Goal: Task Accomplishment & Management: Use online tool/utility

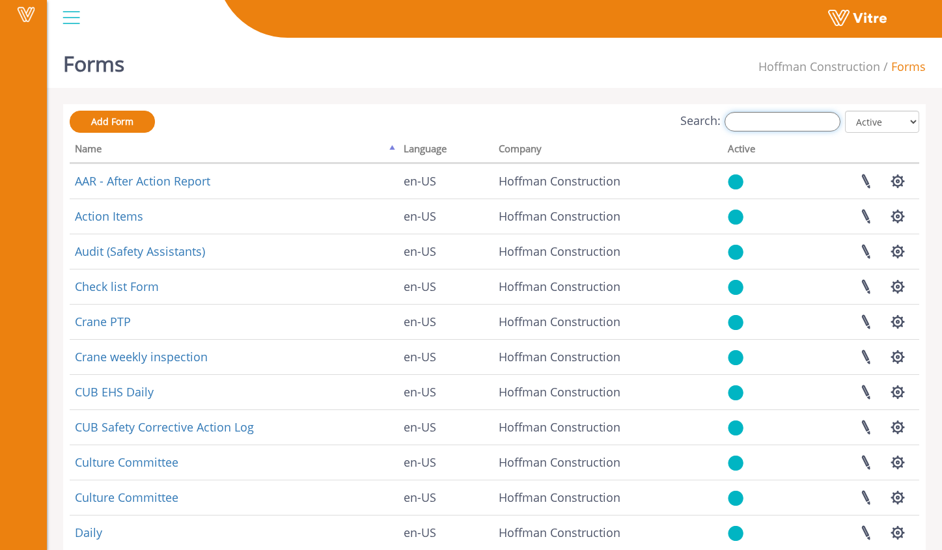
click at [759, 115] on input "Search:" at bounding box center [783, 122] width 116 height 20
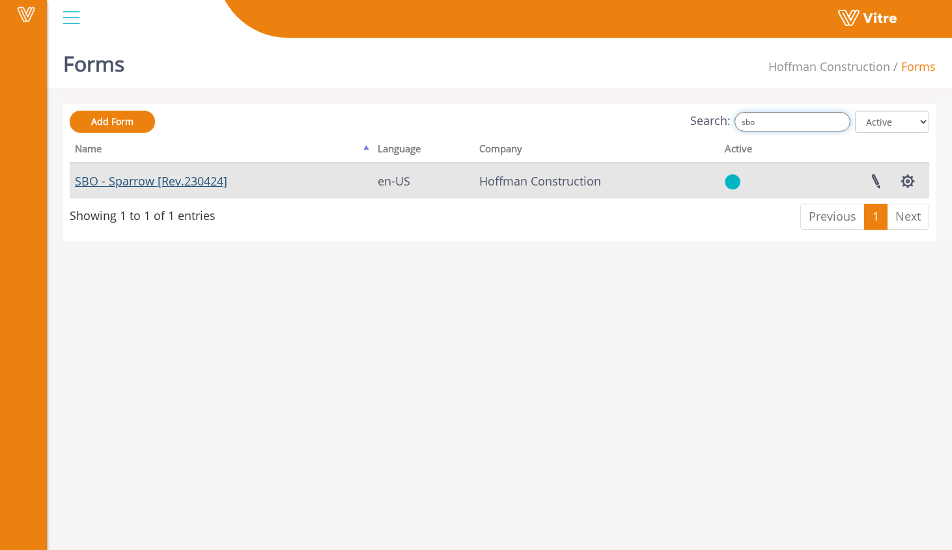
type input "sbo"
click at [195, 179] on link "SBO - Sparrow [Rev.230424]" at bounding box center [151, 181] width 152 height 16
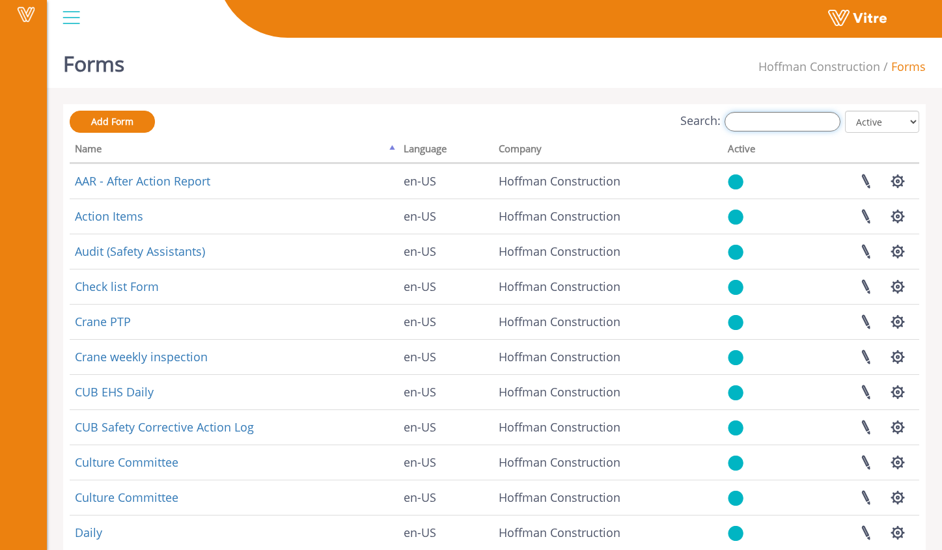
click at [816, 124] on input "Search:" at bounding box center [783, 122] width 116 height 20
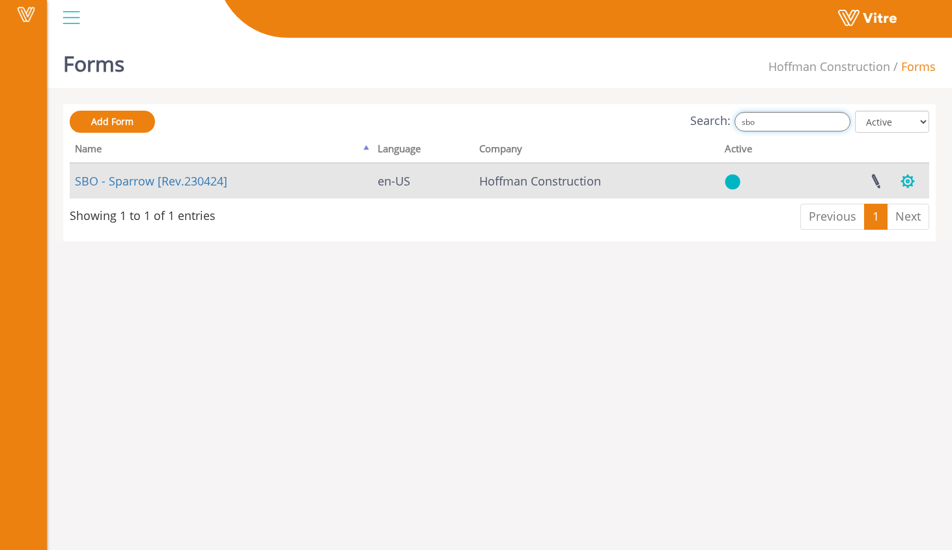
type input "sbo"
click at [910, 184] on button "button" at bounding box center [907, 181] width 33 height 35
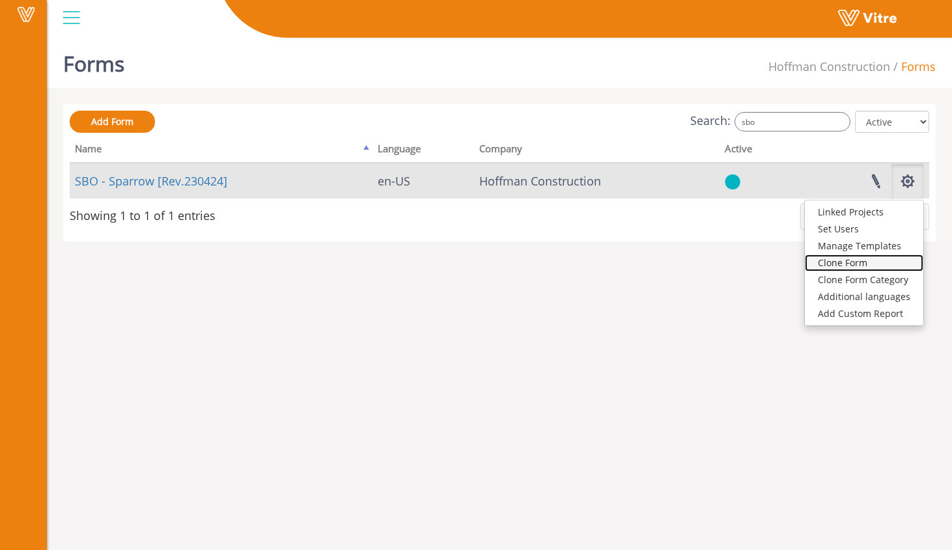
click at [872, 264] on link "Clone Form" at bounding box center [864, 263] width 119 height 17
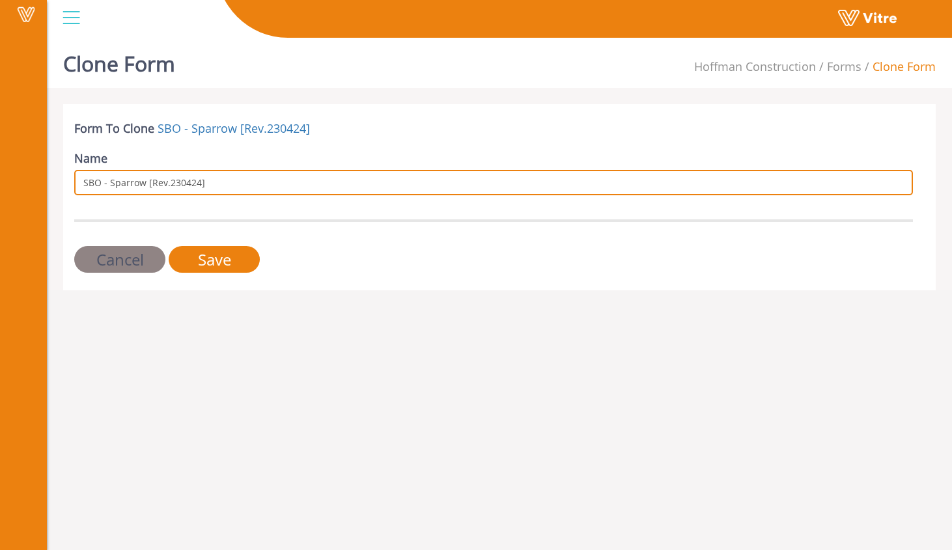
click at [432, 188] on input "SBO - Sparrow [Rev.230424]" at bounding box center [493, 182] width 839 height 25
type input "SBO - Sparrow [Rev.230424]_CLONE_DO_NOT_USE"
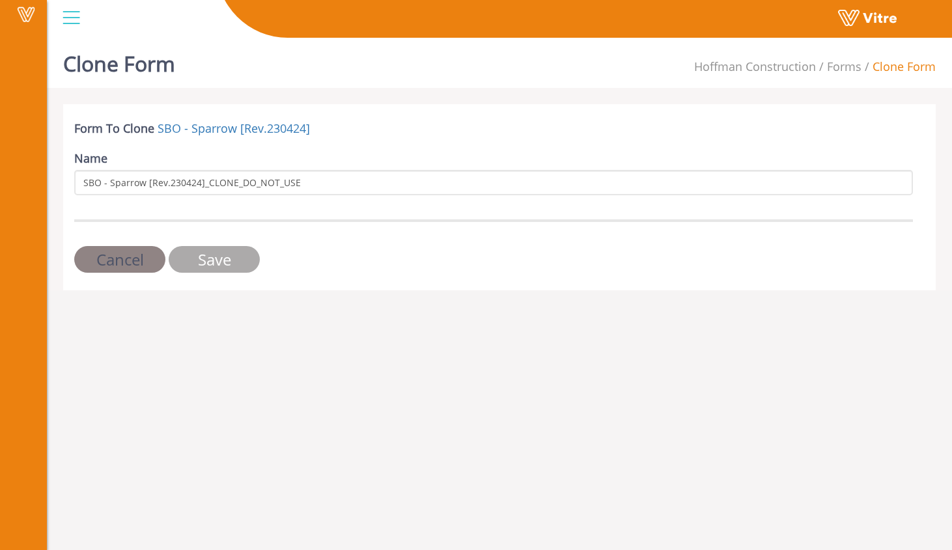
click at [216, 258] on input "Save" at bounding box center [214, 259] width 91 height 27
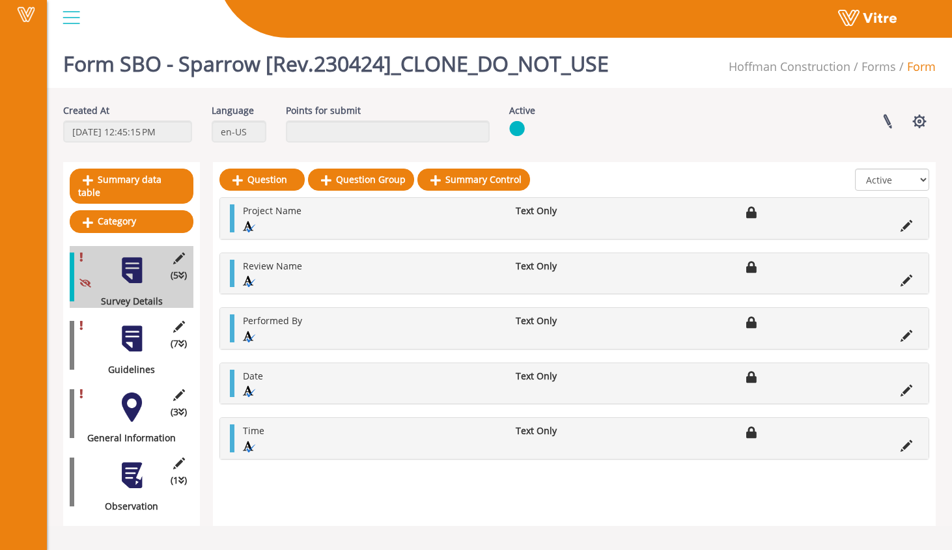
click at [139, 331] on div at bounding box center [131, 338] width 29 height 29
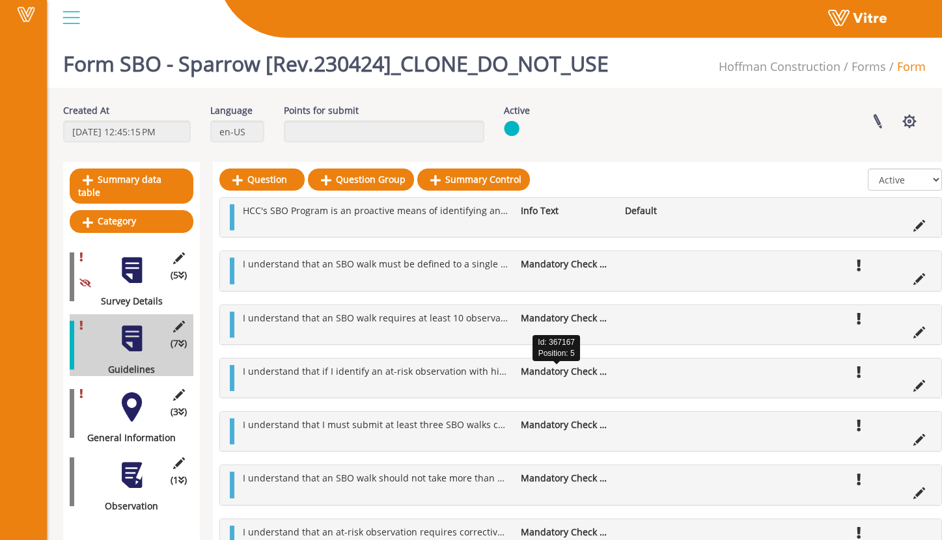
scroll to position [57, 0]
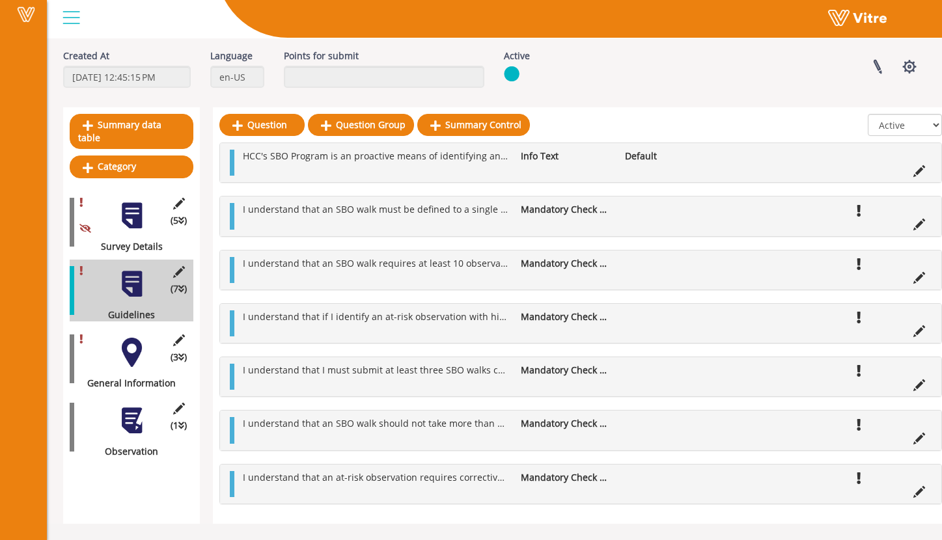
click at [127, 342] on div at bounding box center [131, 352] width 29 height 29
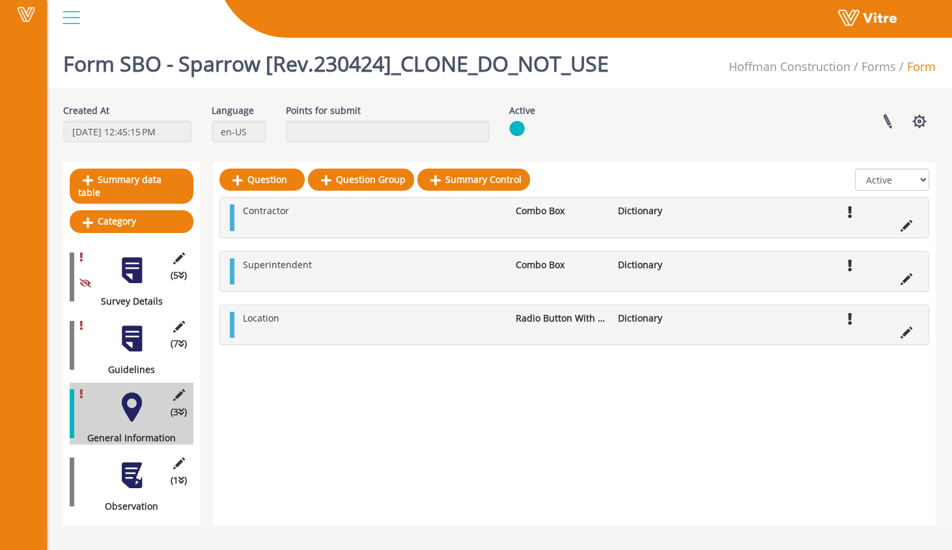
click at [126, 324] on div at bounding box center [131, 338] width 29 height 29
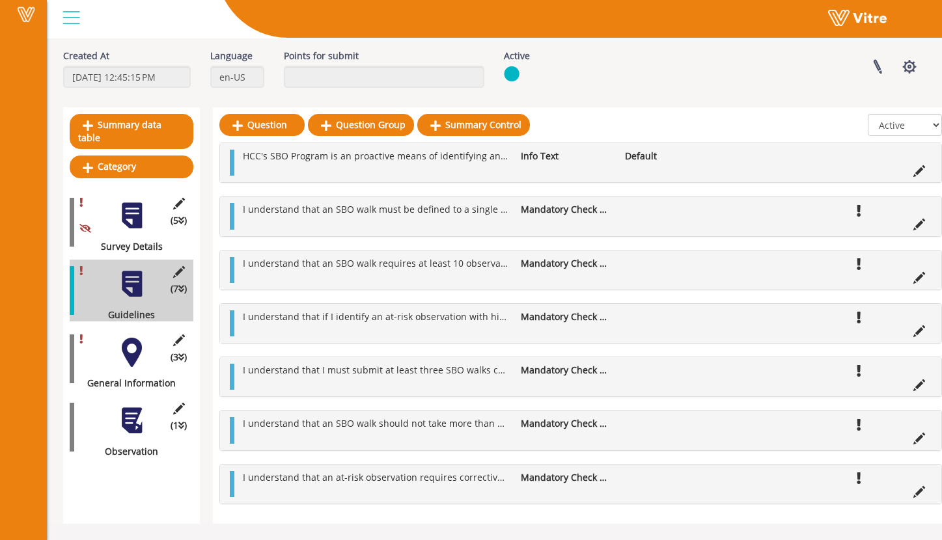
scroll to position [57, 0]
click at [126, 406] on div at bounding box center [131, 420] width 29 height 29
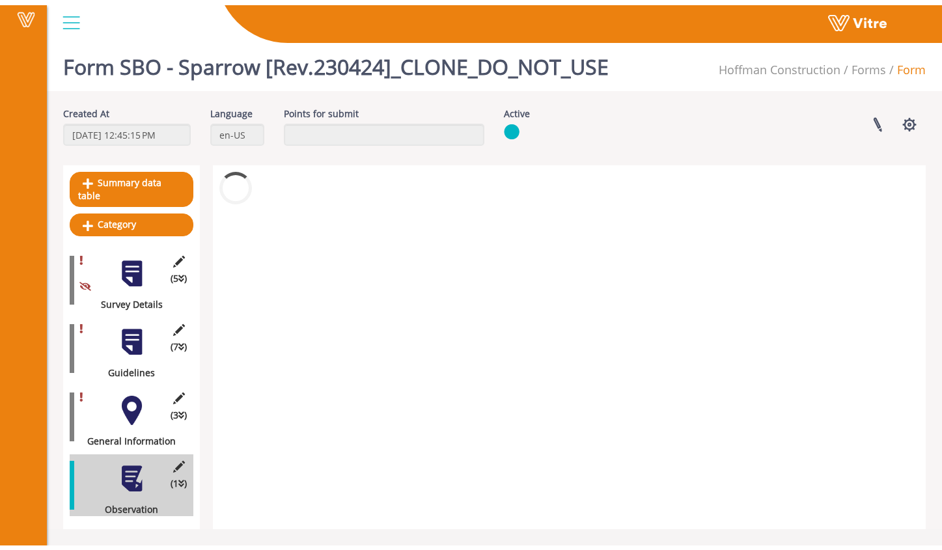
scroll to position [0, 0]
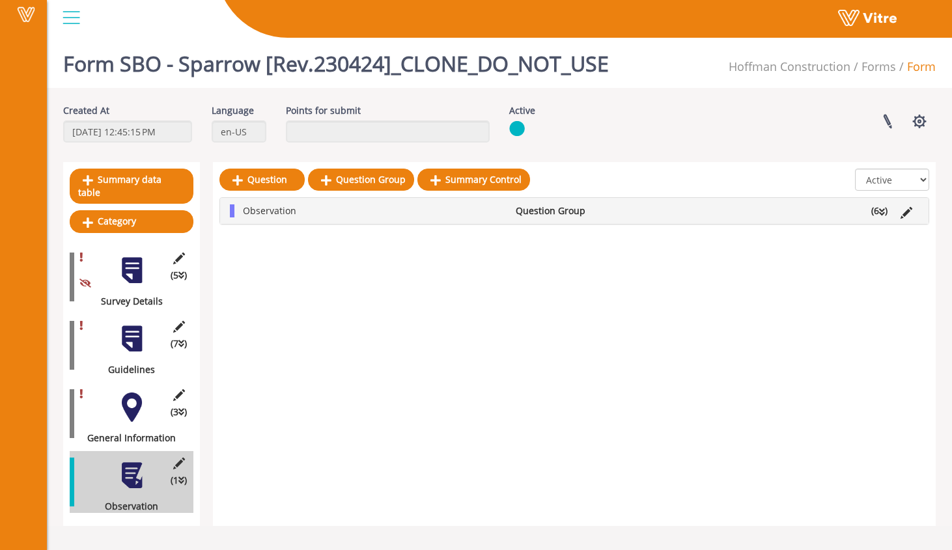
click at [867, 209] on li "(6 )" at bounding box center [879, 210] width 29 height 13
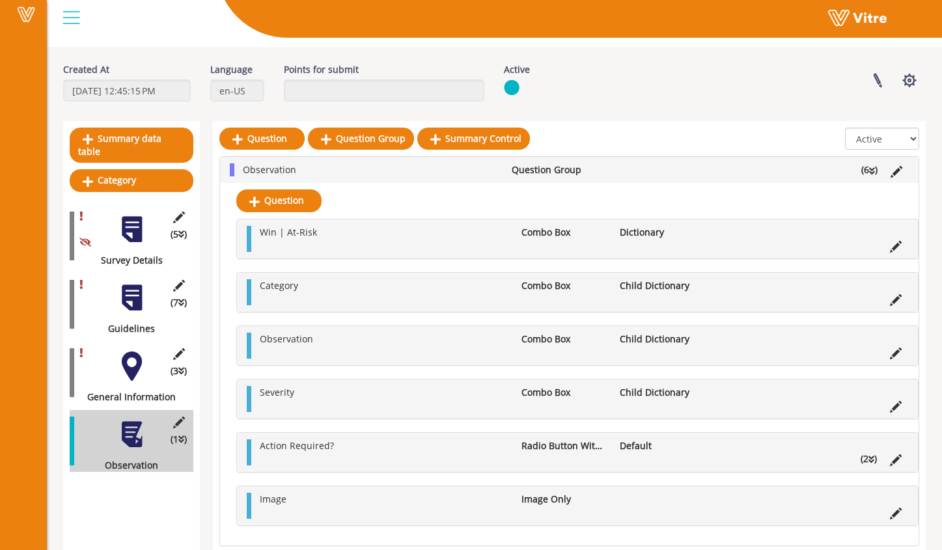
scroll to position [40, 0]
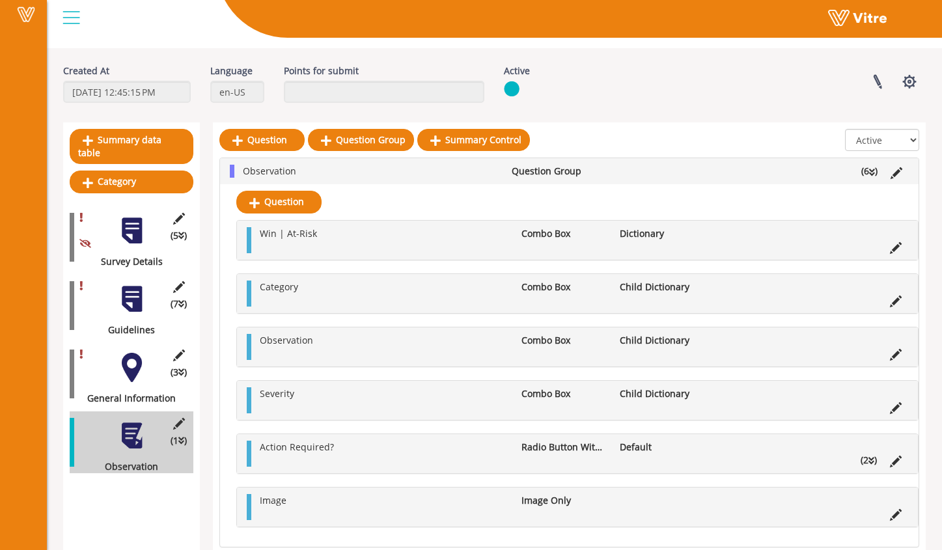
click at [75, 24] on div at bounding box center [71, 17] width 29 height 35
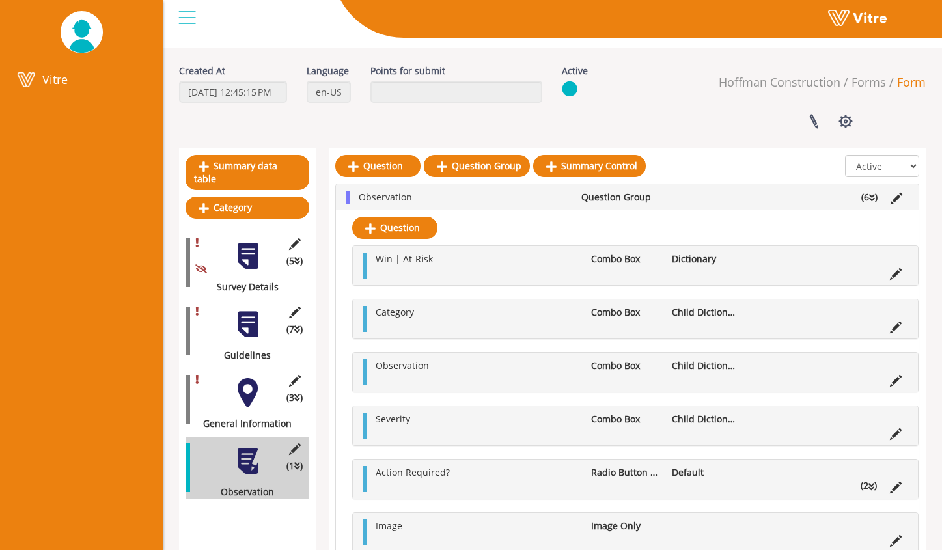
click at [174, 26] on div at bounding box center [187, 17] width 29 height 35
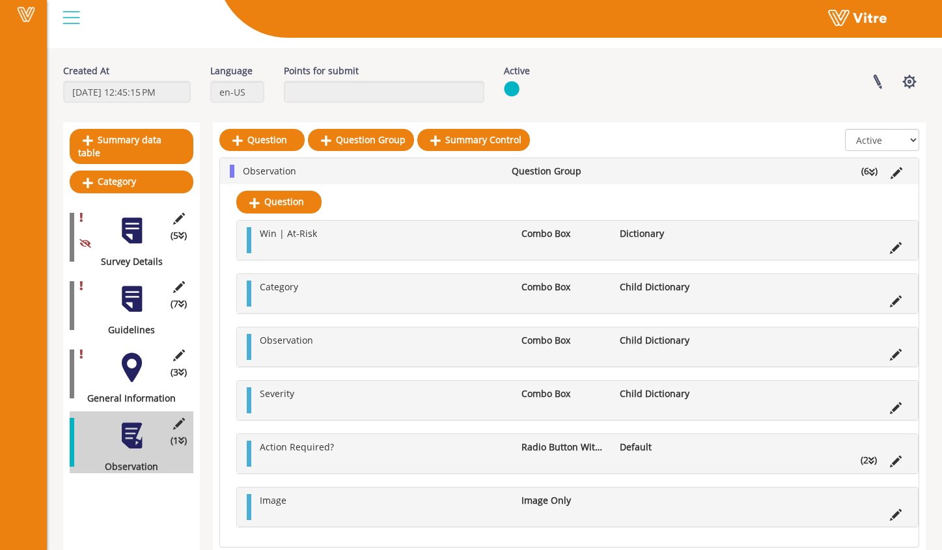
scroll to position [73, 0]
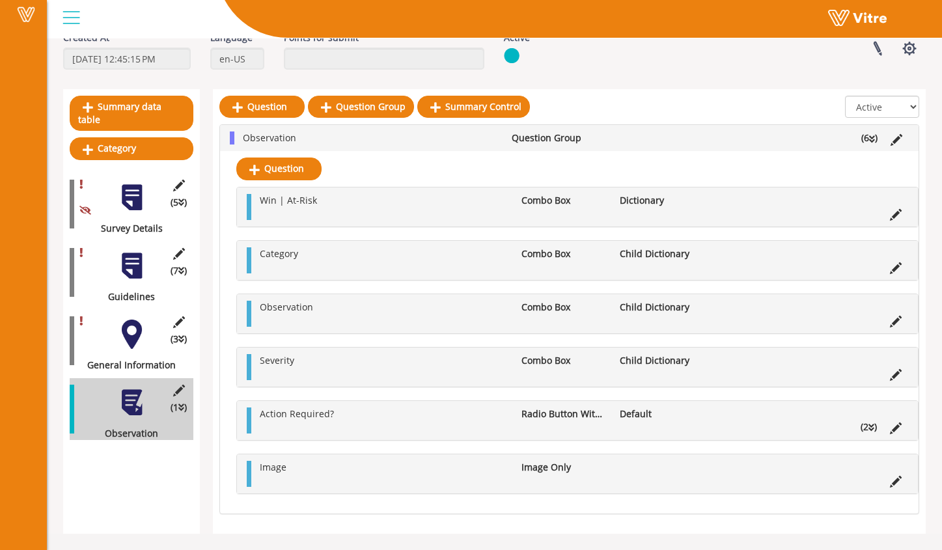
click at [137, 260] on div at bounding box center [131, 265] width 29 height 29
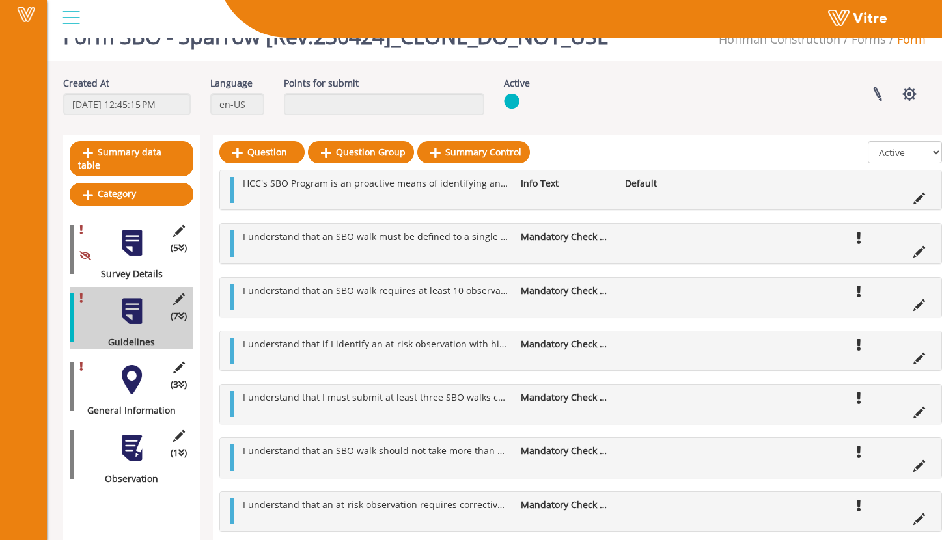
scroll to position [57, 0]
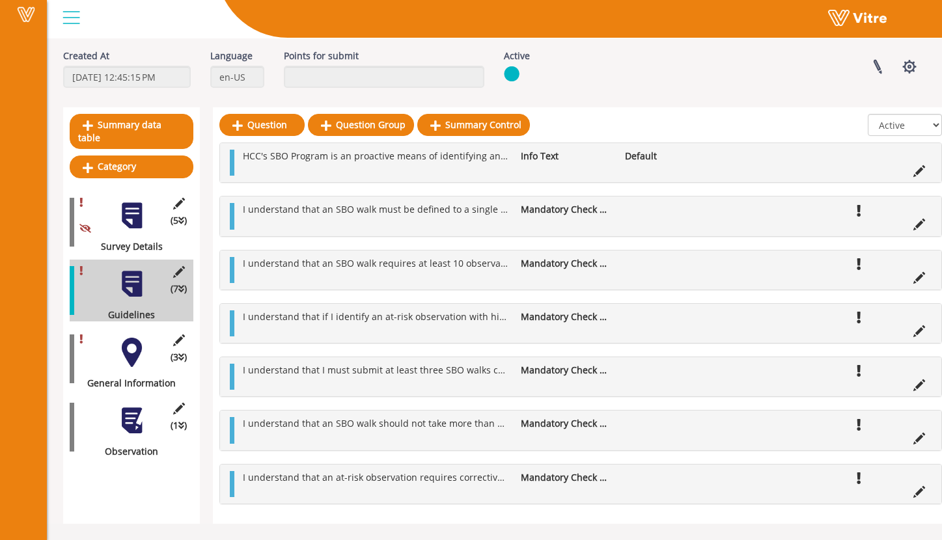
click at [106, 332] on div "(3 ) General Information" at bounding box center [132, 359] width 124 height 62
click at [130, 338] on div at bounding box center [131, 352] width 29 height 29
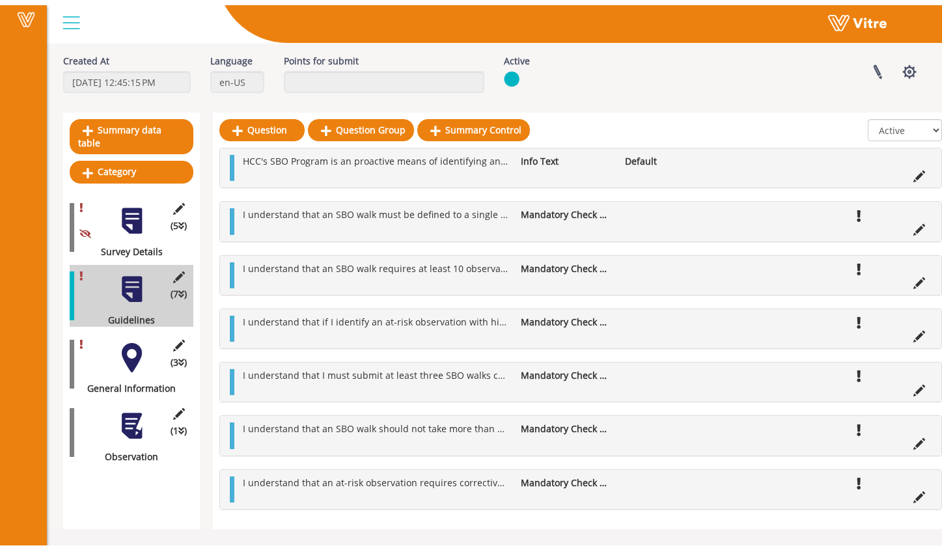
scroll to position [0, 0]
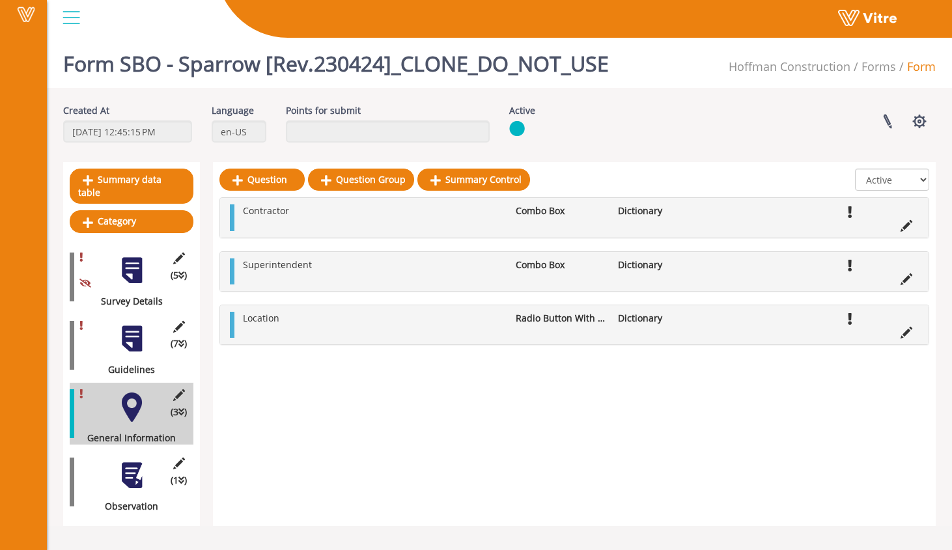
click at [139, 461] on div at bounding box center [131, 475] width 29 height 29
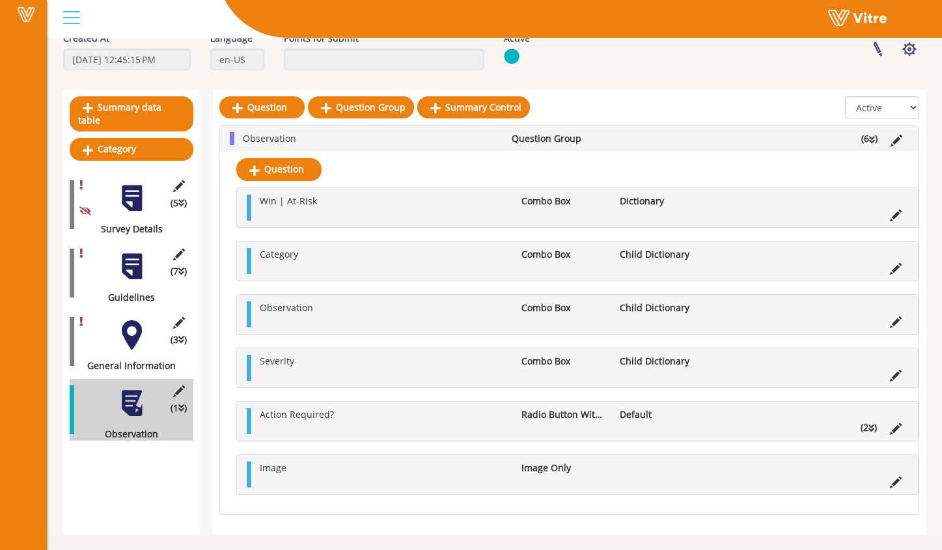
scroll to position [73, 0]
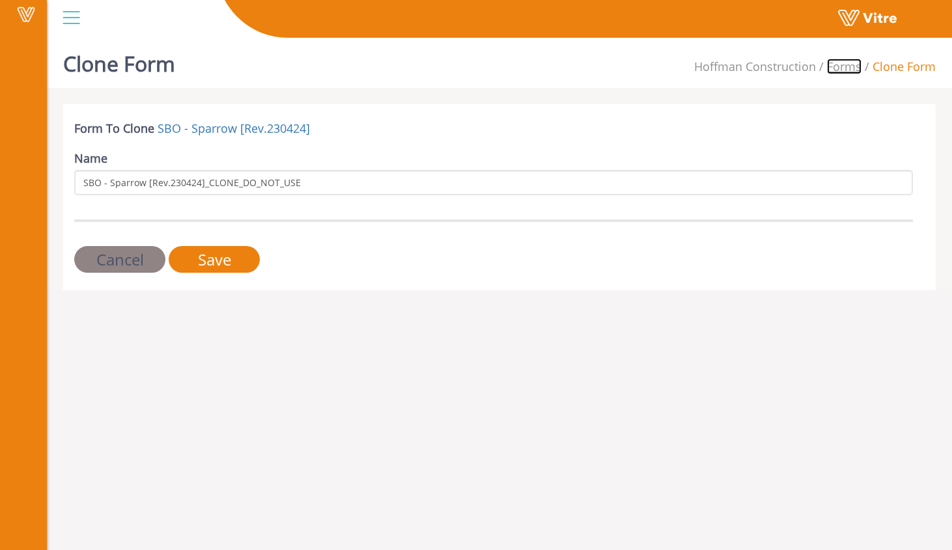
click at [841, 61] on link "Forms" at bounding box center [844, 67] width 35 height 16
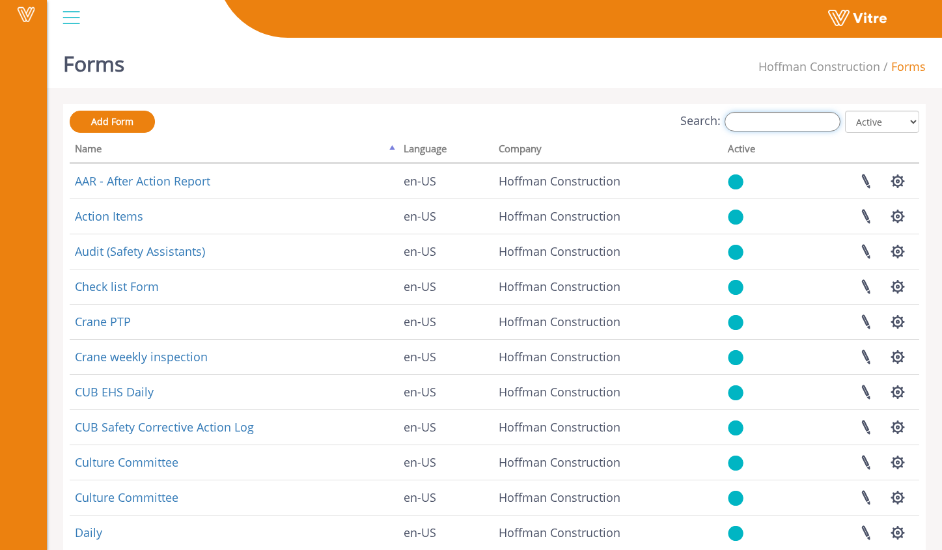
click at [764, 125] on input "Search:" at bounding box center [783, 122] width 116 height 20
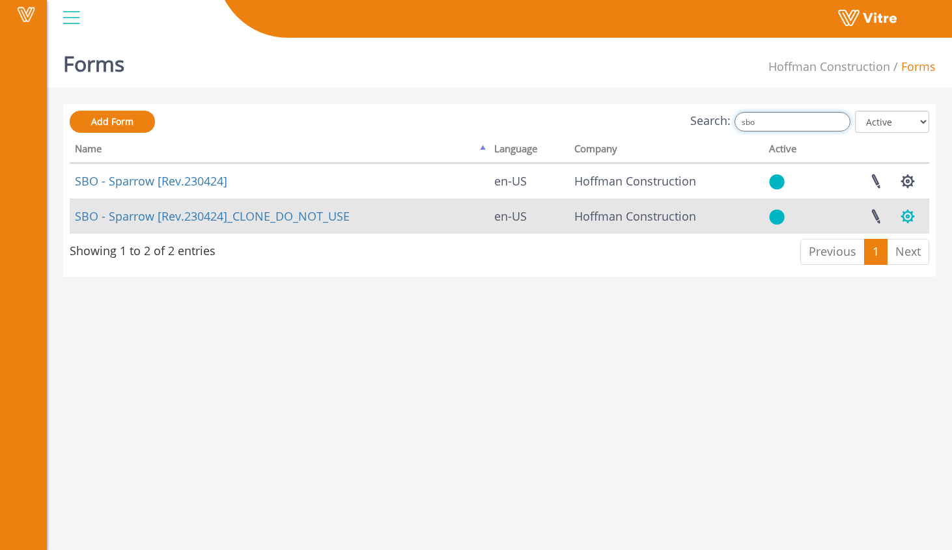
type input "sbo"
click at [902, 219] on button "button" at bounding box center [907, 216] width 33 height 35
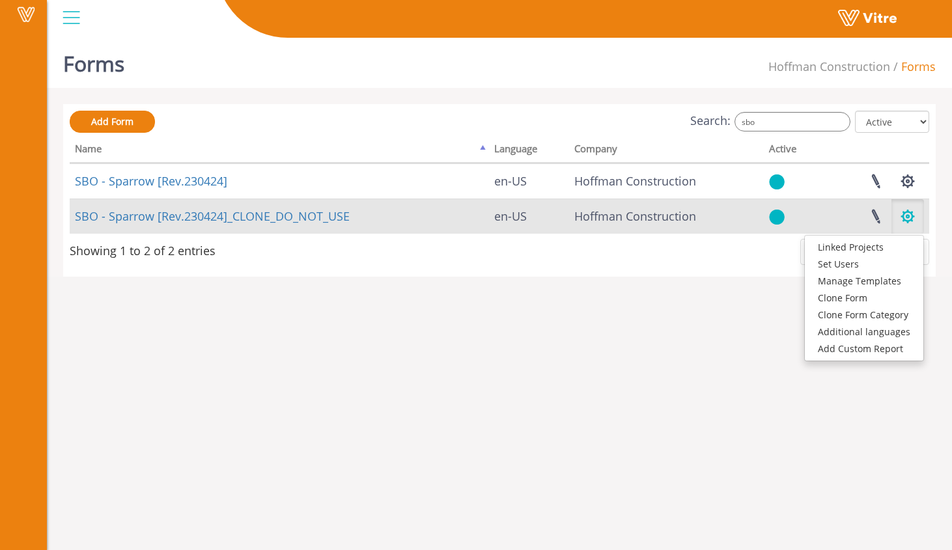
click at [905, 219] on button "button" at bounding box center [907, 216] width 33 height 35
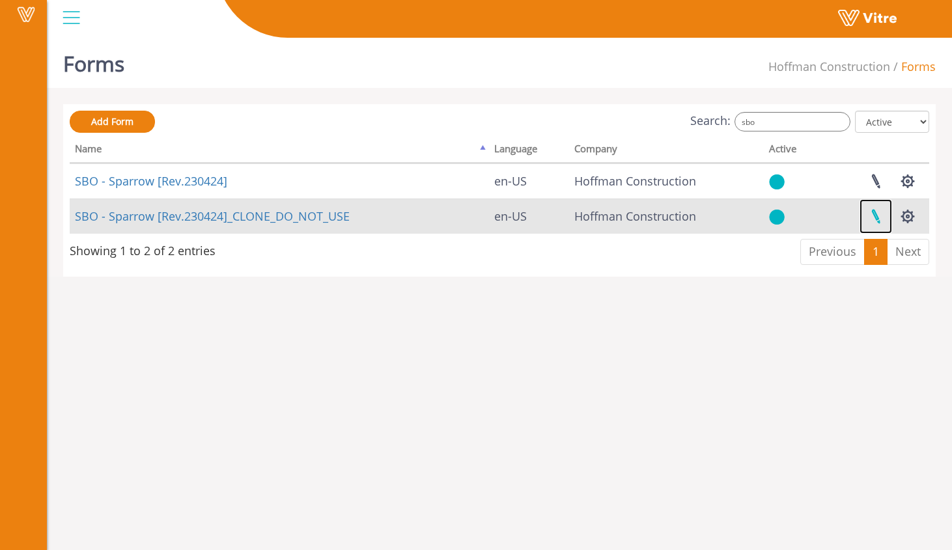
click at [883, 217] on link at bounding box center [876, 216] width 33 height 35
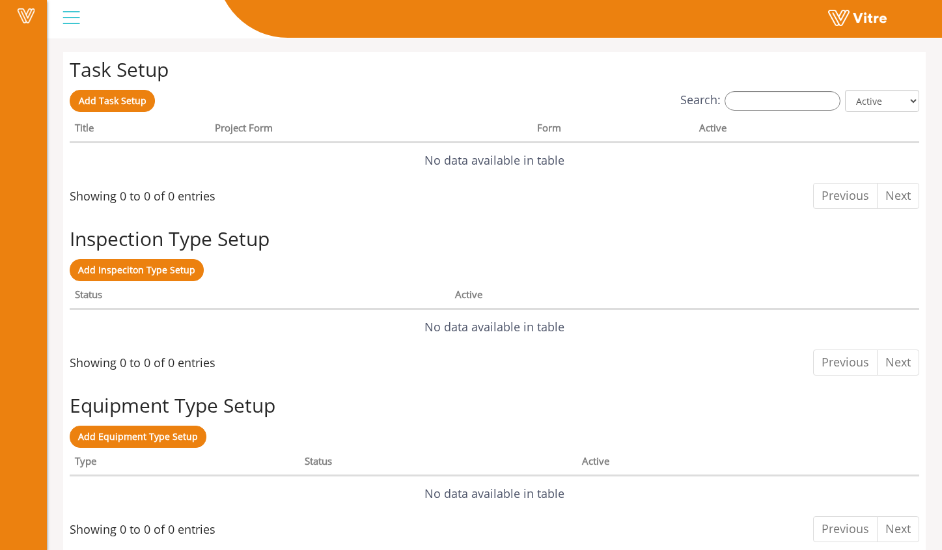
scroll to position [993, 0]
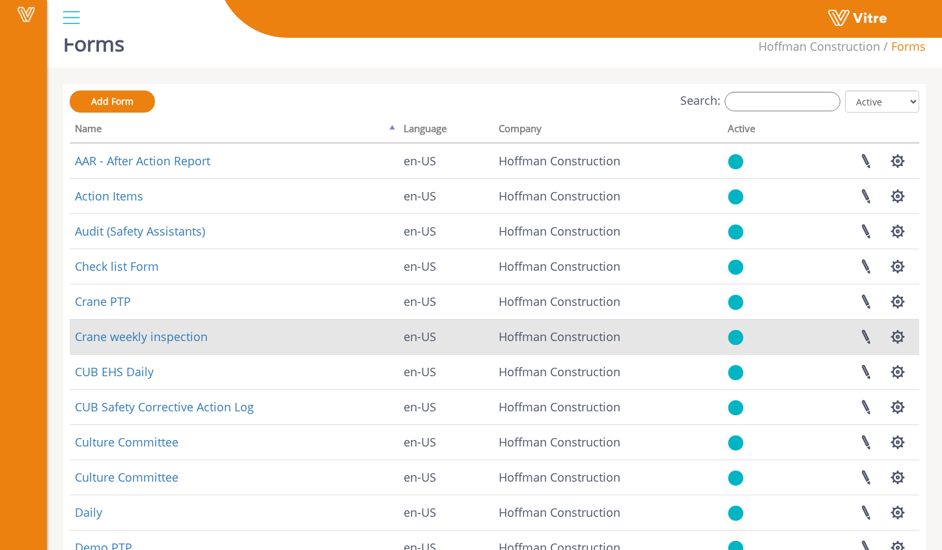
scroll to position [12, 0]
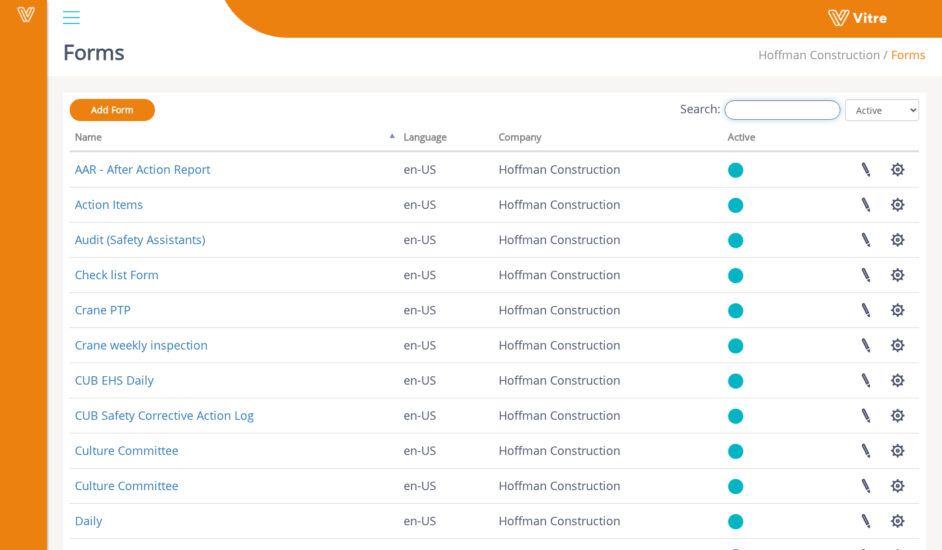
click at [820, 108] on input "Search:" at bounding box center [783, 110] width 116 height 20
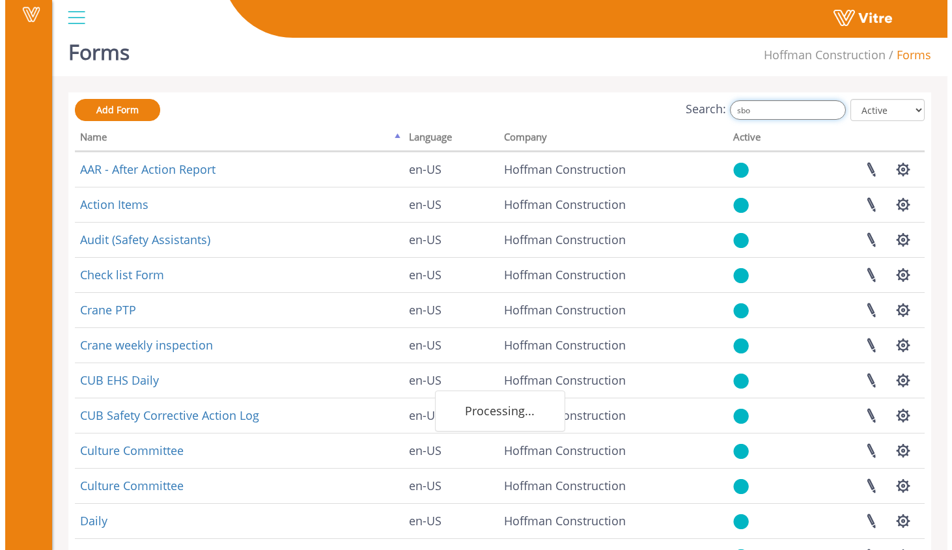
scroll to position [0, 0]
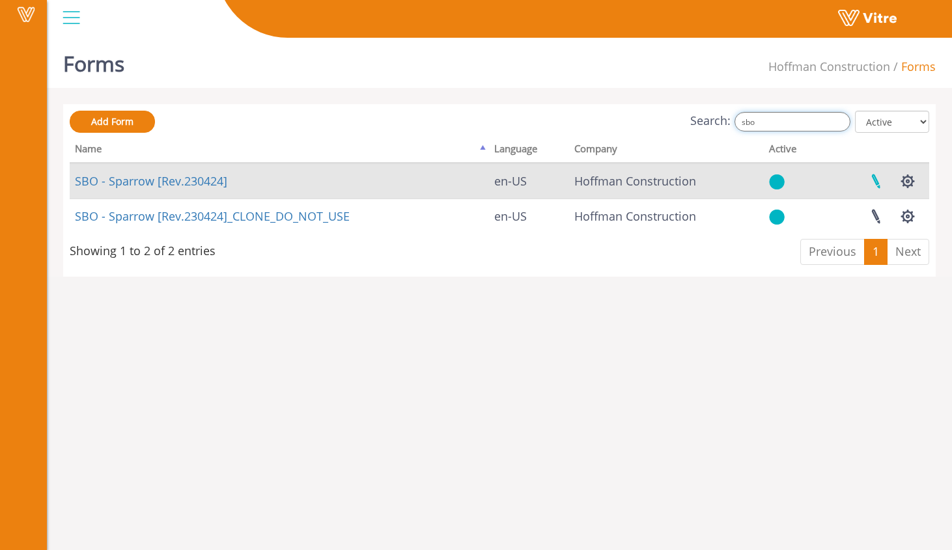
type input "sbo"
click at [882, 186] on link at bounding box center [876, 181] width 33 height 35
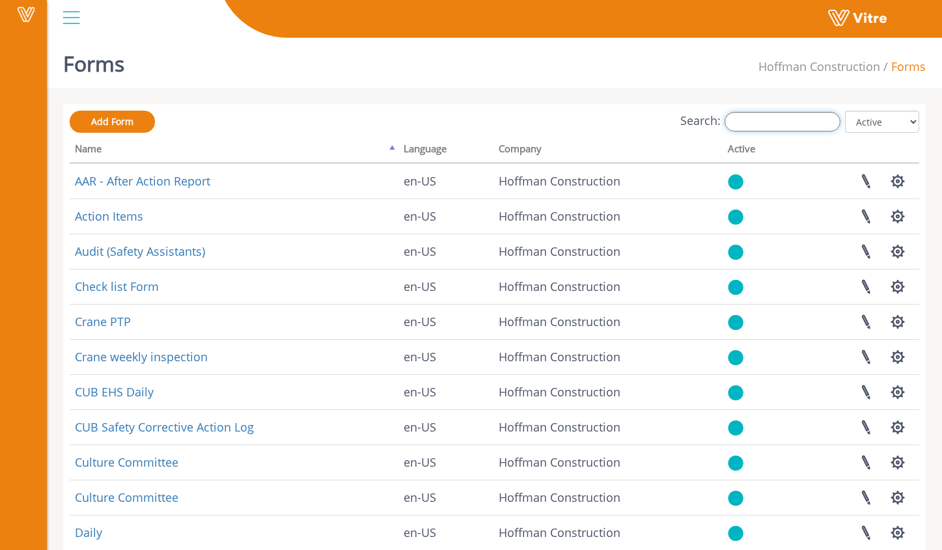
click at [760, 124] on input "Search:" at bounding box center [783, 122] width 116 height 20
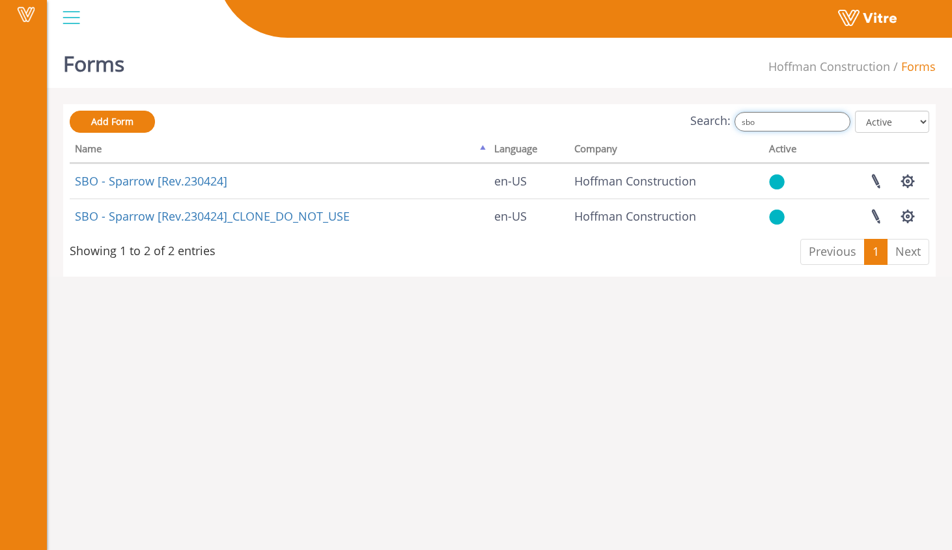
type input "sbo"
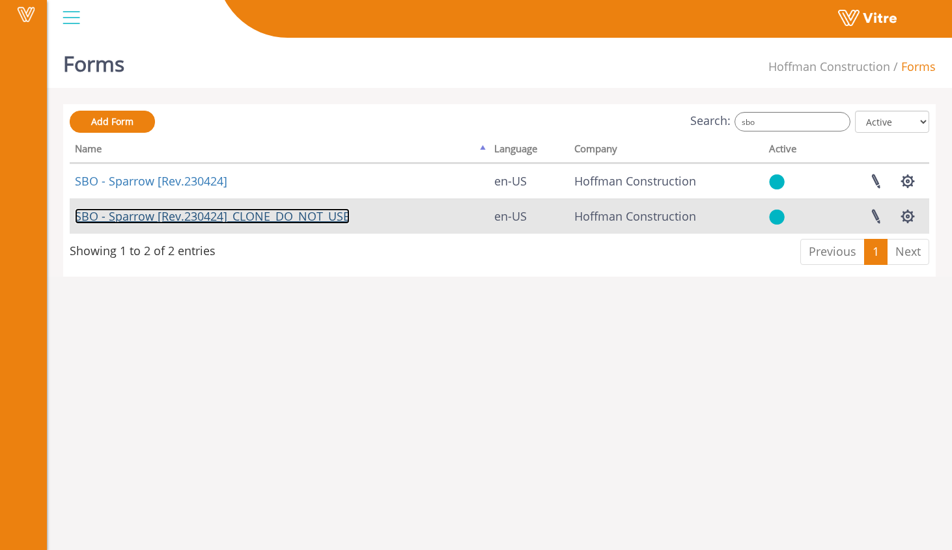
click at [218, 218] on link "SBO - Sparrow [Rev.230424]_CLONE_DO_NOT_USE" at bounding box center [212, 216] width 275 height 16
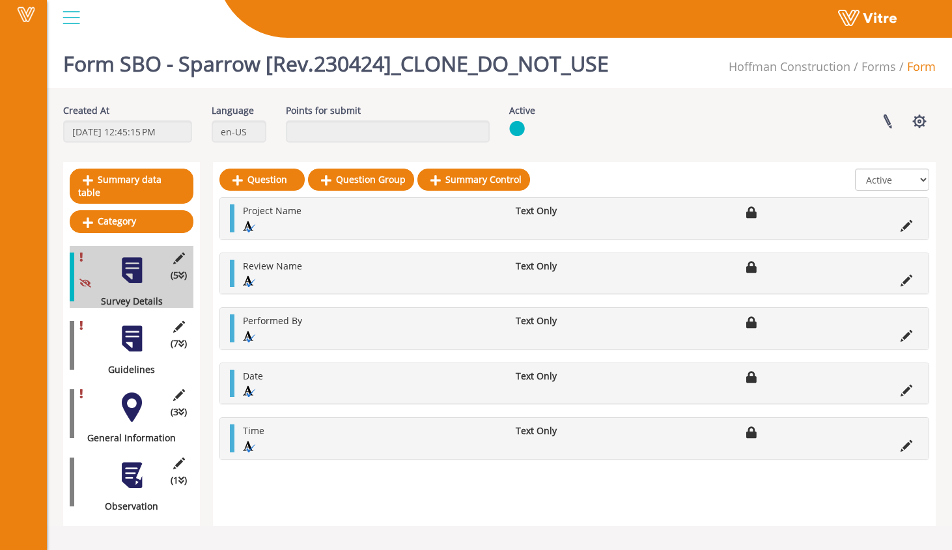
click at [94, 324] on div "(7 ) Guidelines" at bounding box center [132, 346] width 124 height 62
click at [113, 322] on div "(7 ) Guidelines" at bounding box center [132, 346] width 124 height 62
click at [124, 326] on div at bounding box center [131, 338] width 29 height 29
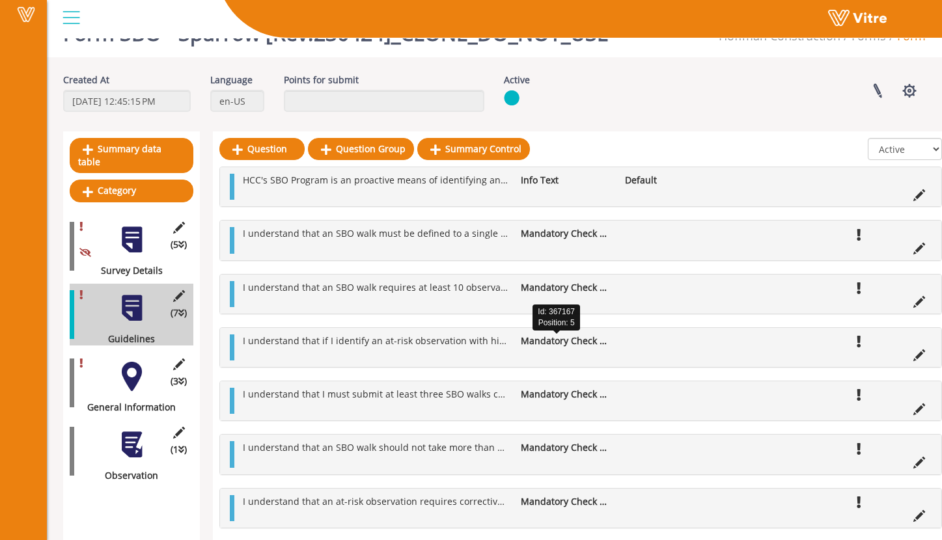
scroll to position [57, 0]
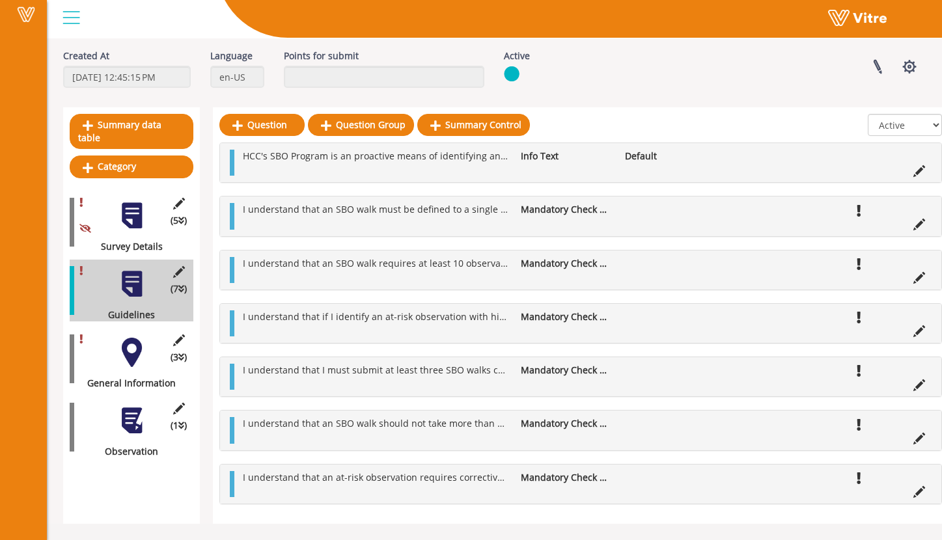
click at [141, 406] on div at bounding box center [131, 420] width 29 height 29
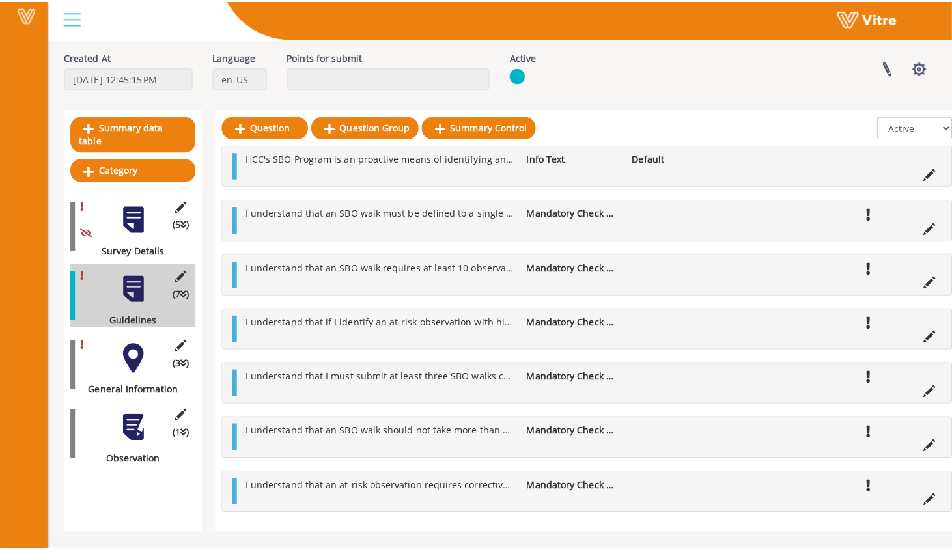
scroll to position [0, 0]
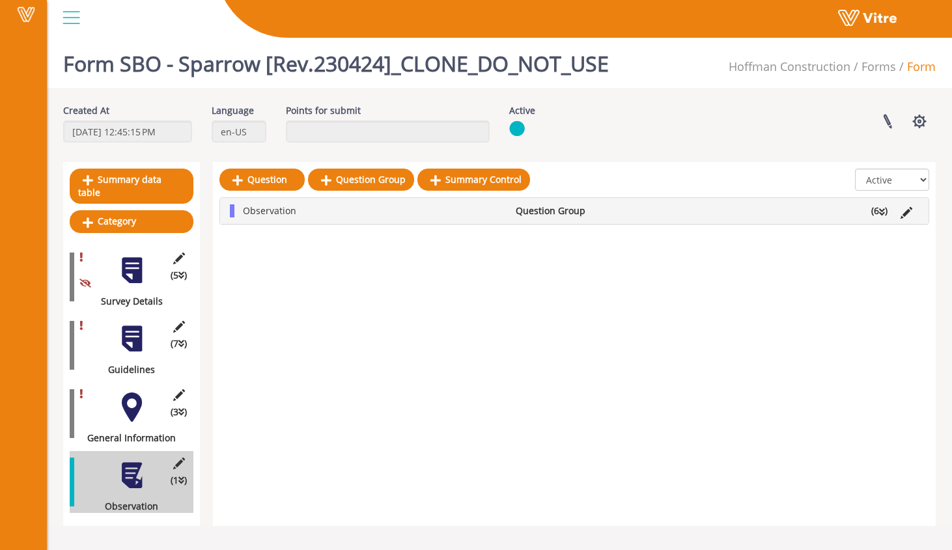
click at [136, 397] on div at bounding box center [131, 407] width 29 height 29
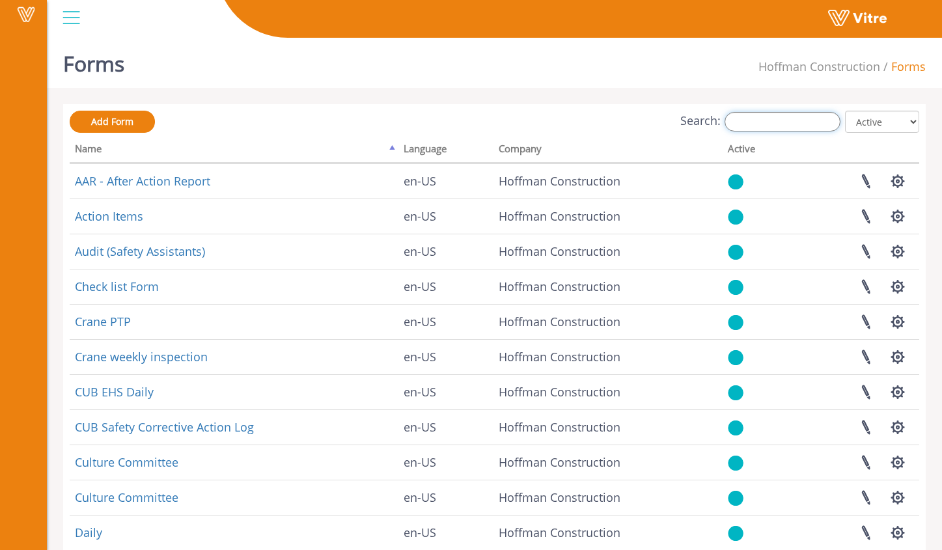
click at [795, 126] on input "Search:" at bounding box center [783, 122] width 116 height 20
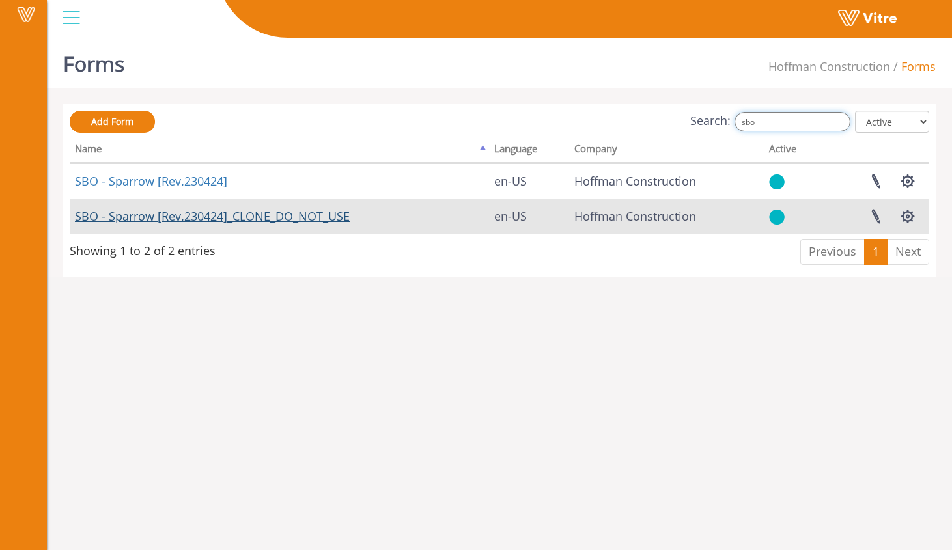
type input "sbo"
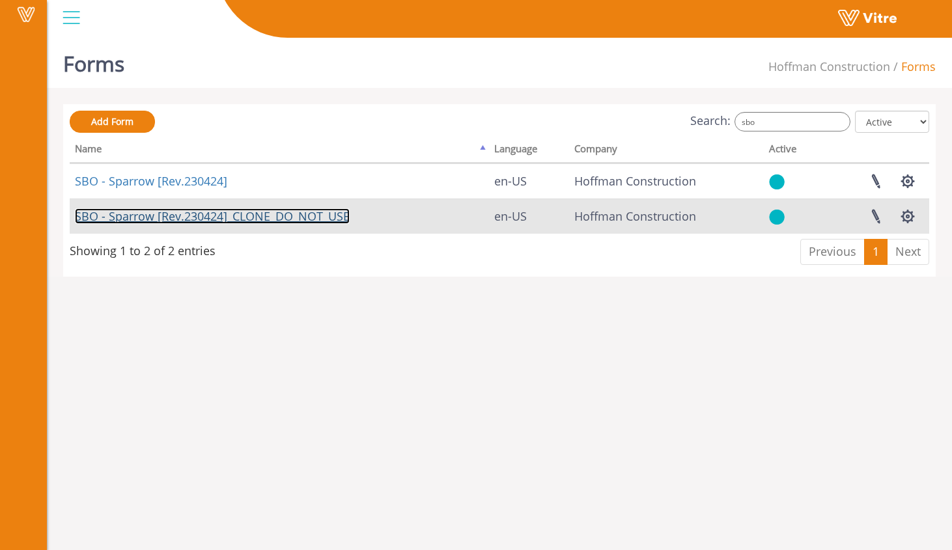
click at [343, 217] on link "SBO - Sparrow [Rev.230424]_CLONE_DO_NOT_USE" at bounding box center [212, 216] width 275 height 16
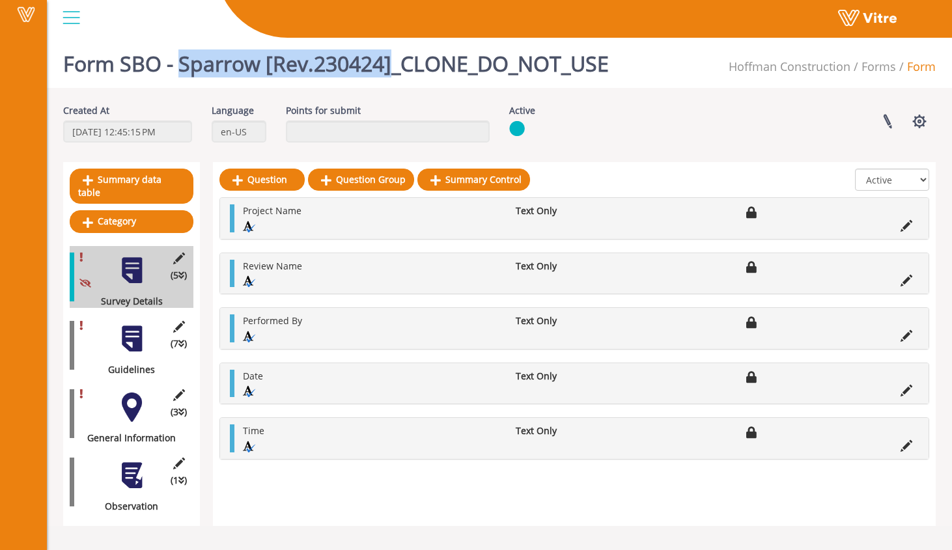
drag, startPoint x: 180, startPoint y: 63, endPoint x: 391, endPoint y: 67, distance: 211.0
click at [391, 67] on h1 "Form SBO - Sparrow [Rev.230424]_CLONE_DO_NOT_USE" at bounding box center [336, 60] width 546 height 55
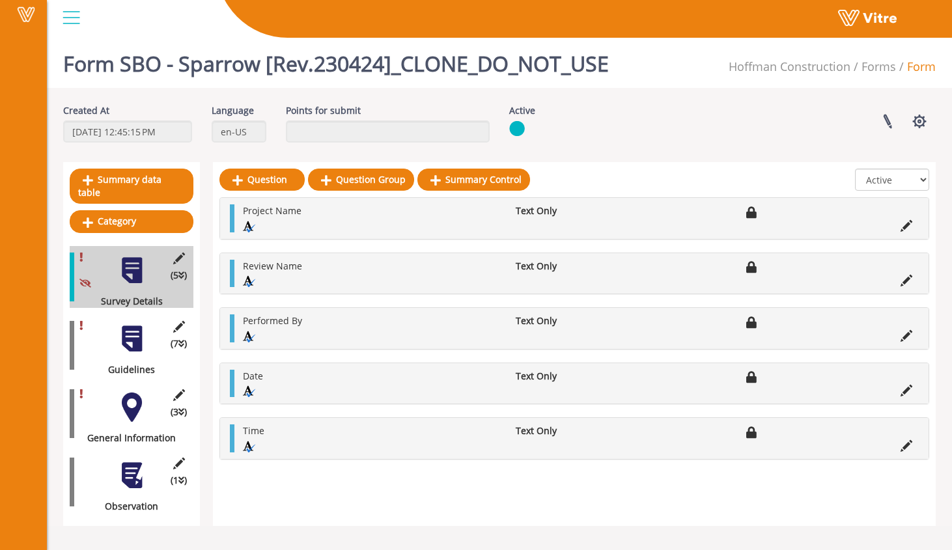
click at [201, 71] on h1 "Form SBO - Sparrow [Rev.230424]_CLONE_DO_NOT_USE" at bounding box center [336, 60] width 546 height 55
click at [123, 69] on h1 "Form SBO - Sparrow [Rev.230424]_CLONE_DO_NOT_USE" at bounding box center [336, 60] width 546 height 55
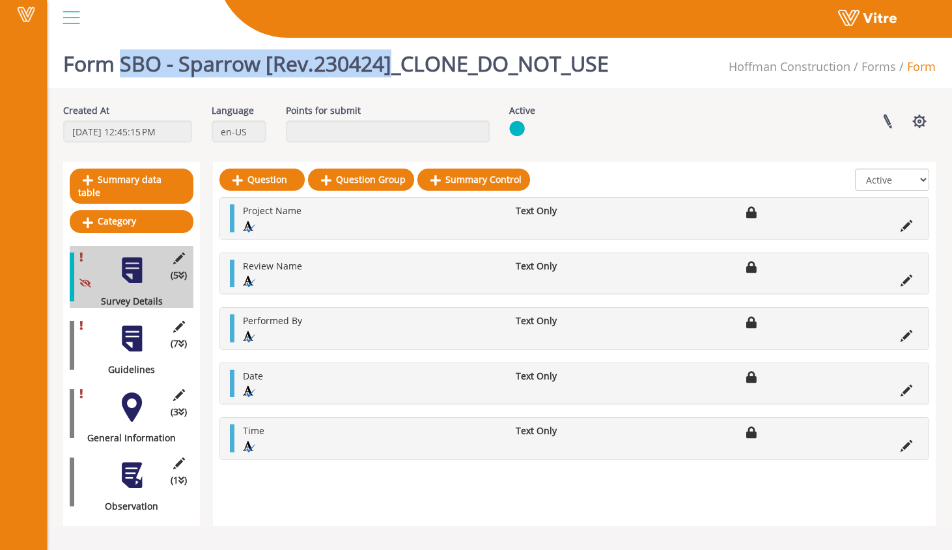
drag, startPoint x: 123, startPoint y: 69, endPoint x: 391, endPoint y: 55, distance: 268.6
click at [391, 55] on h1 "Form SBO - Sparrow [Rev.230424]_CLONE_DO_NOT_USE" at bounding box center [336, 60] width 546 height 55
copy h1 "SBO - Sparrow [Rev.230424]"
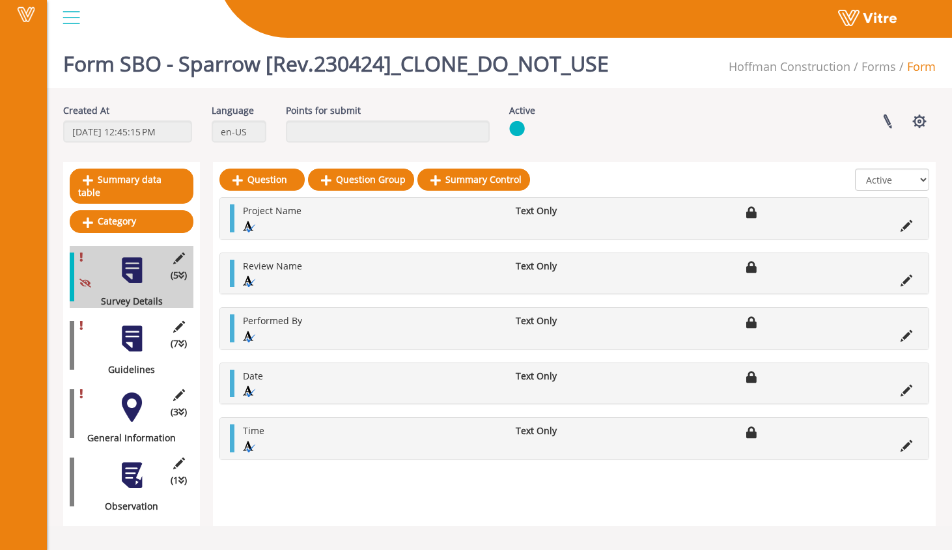
click at [434, 38] on div "Vitre" at bounding box center [499, 19] width 905 height 38
click at [124, 346] on div "(7 ) Guidelines" at bounding box center [132, 346] width 124 height 62
click at [137, 324] on div at bounding box center [131, 338] width 29 height 29
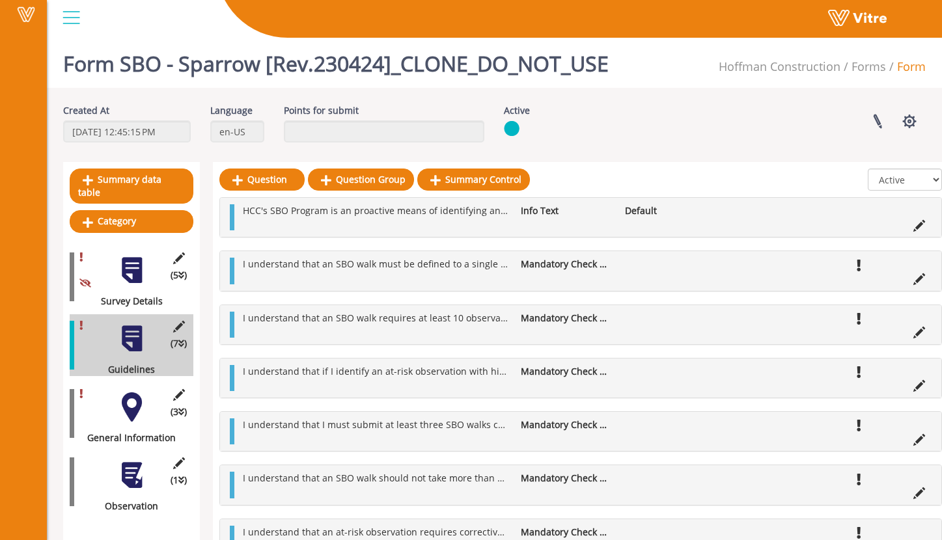
scroll to position [57, 0]
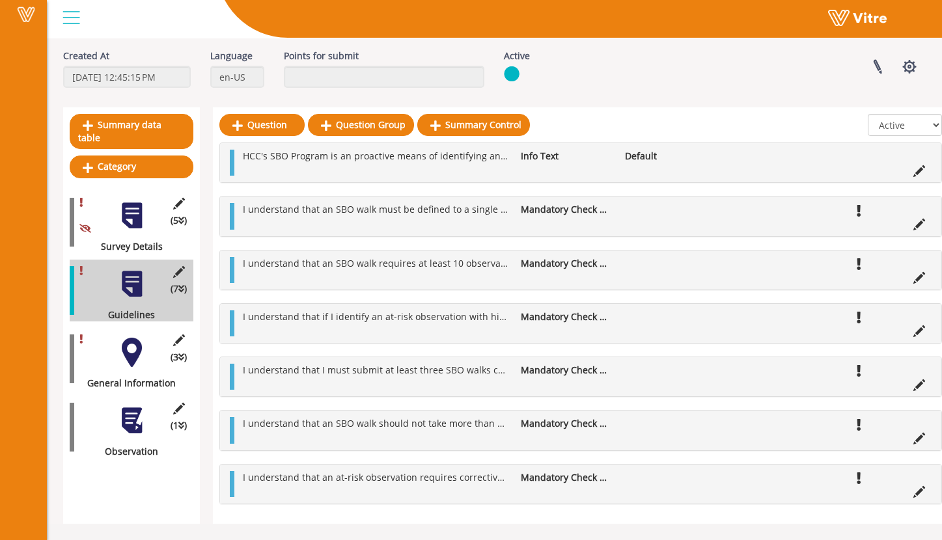
click at [133, 338] on div at bounding box center [131, 352] width 29 height 29
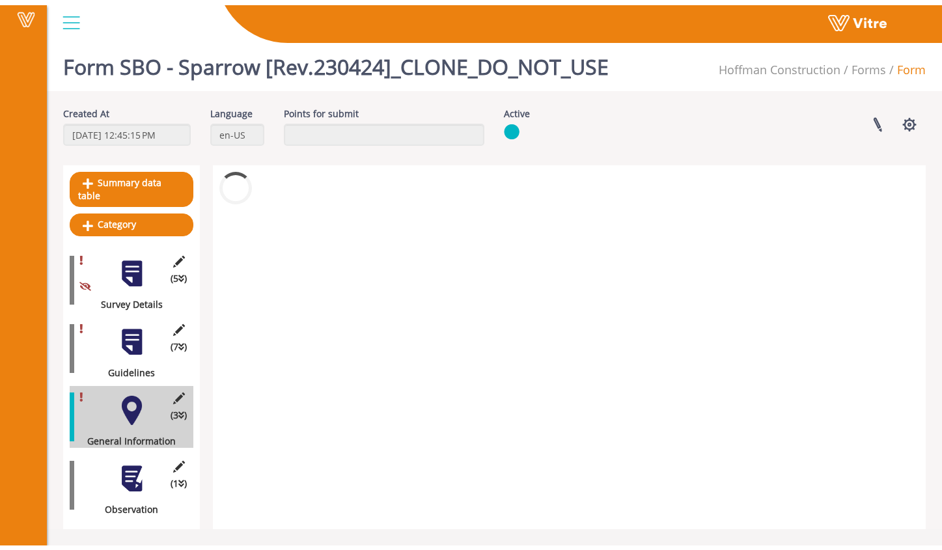
scroll to position [0, 0]
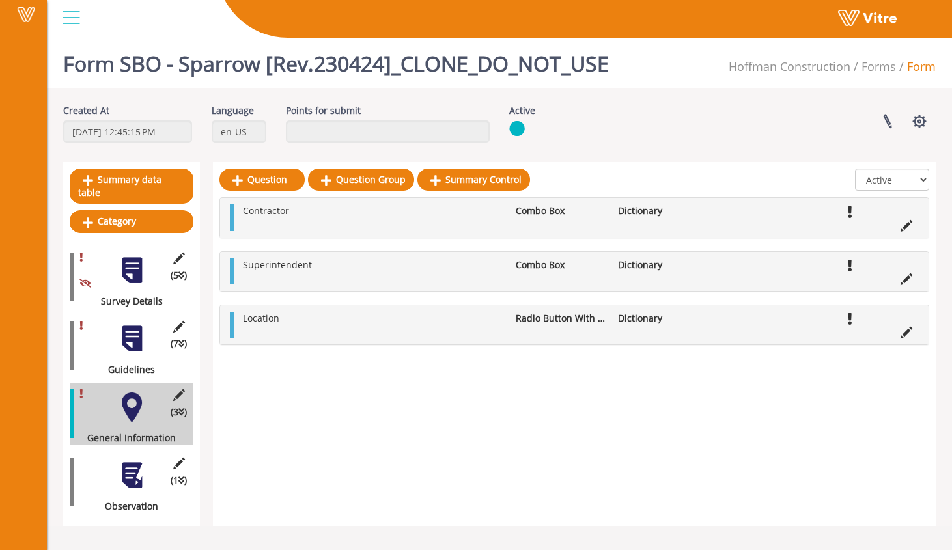
click at [135, 472] on div at bounding box center [131, 475] width 29 height 29
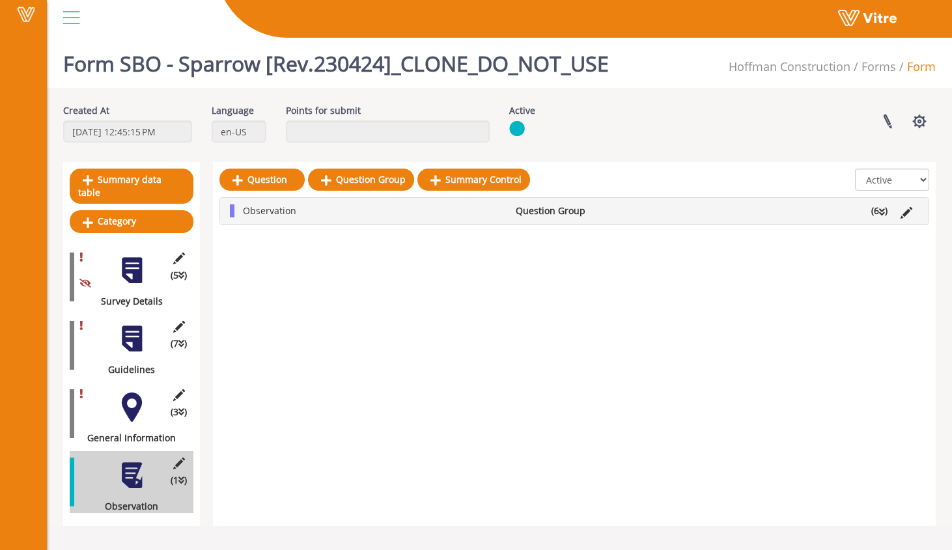
click at [878, 206] on li "(6 )" at bounding box center [879, 210] width 29 height 13
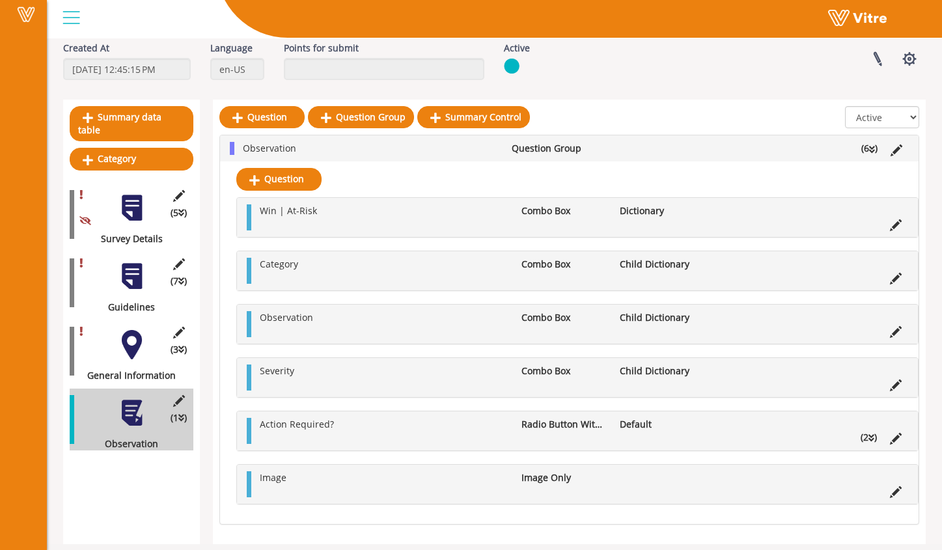
scroll to position [73, 0]
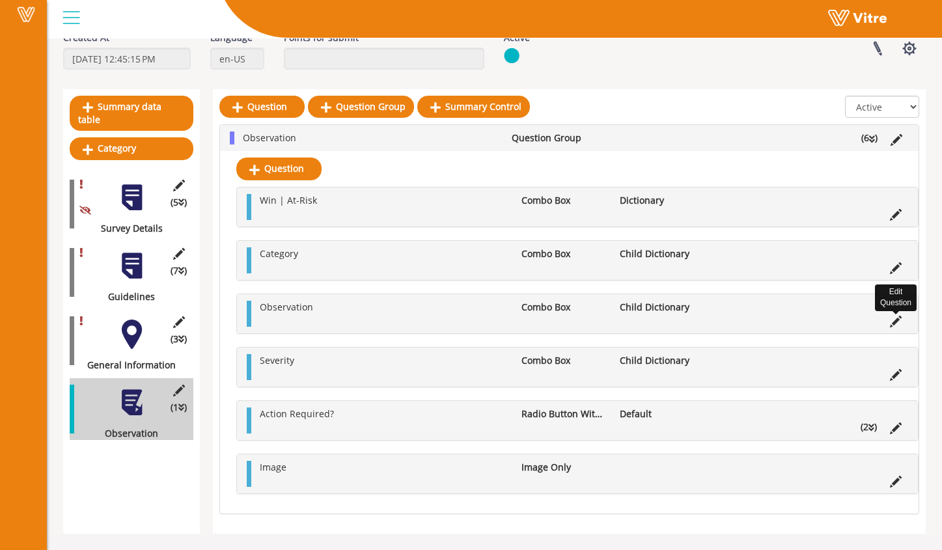
click at [895, 320] on icon at bounding box center [896, 322] width 12 height 12
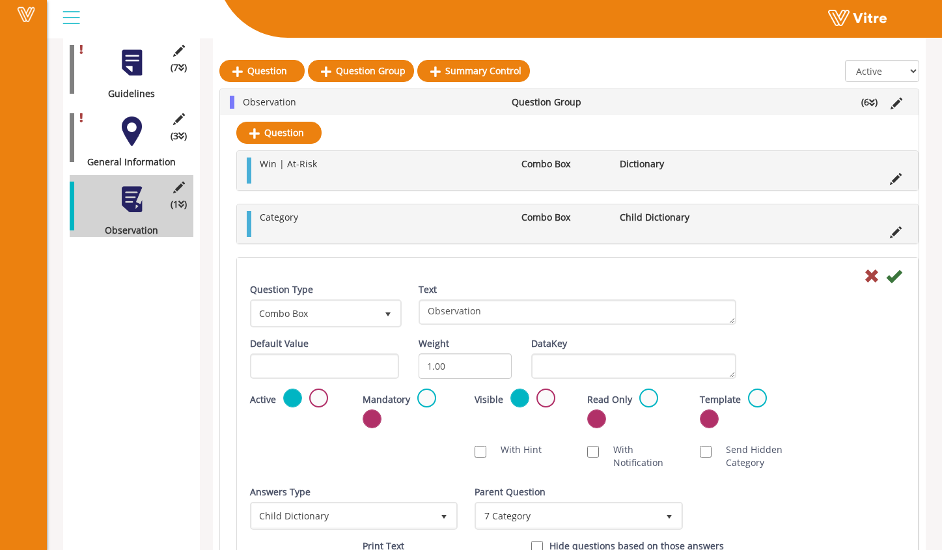
scroll to position [256, 0]
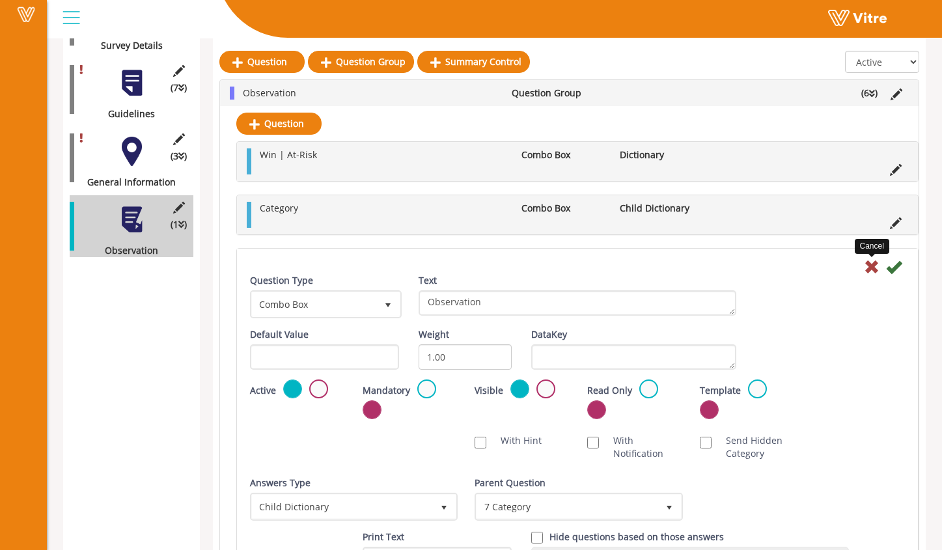
click at [875, 266] on icon at bounding box center [872, 267] width 16 height 16
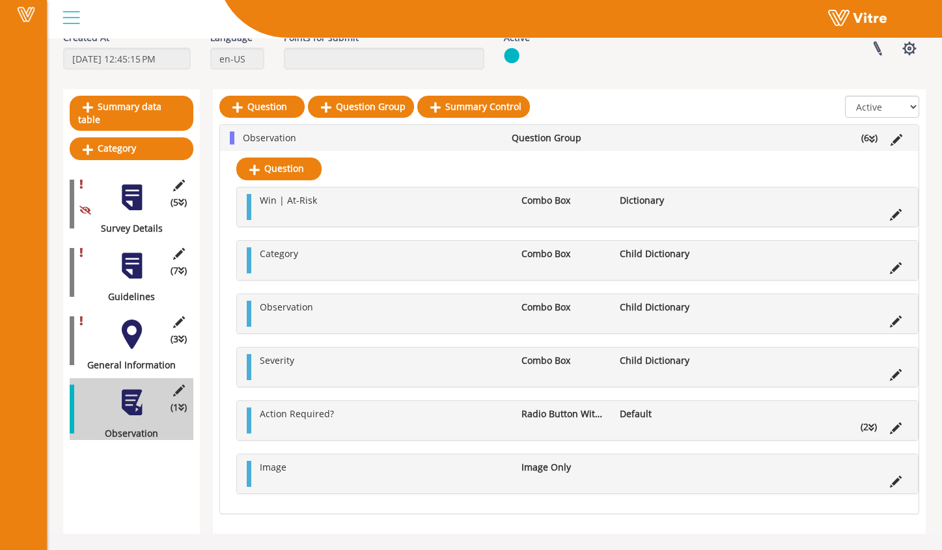
click at [877, 425] on li "(2 )" at bounding box center [868, 427] width 29 height 13
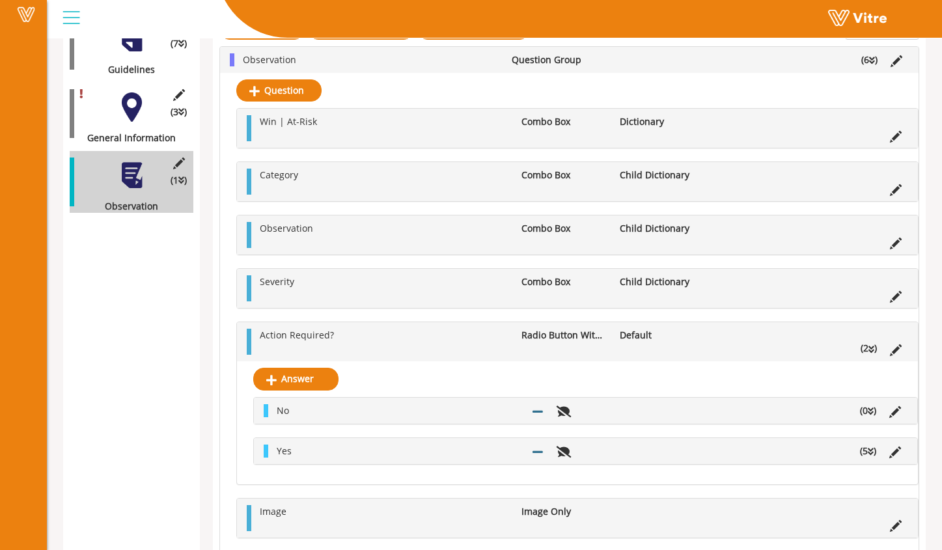
scroll to position [308, 0]
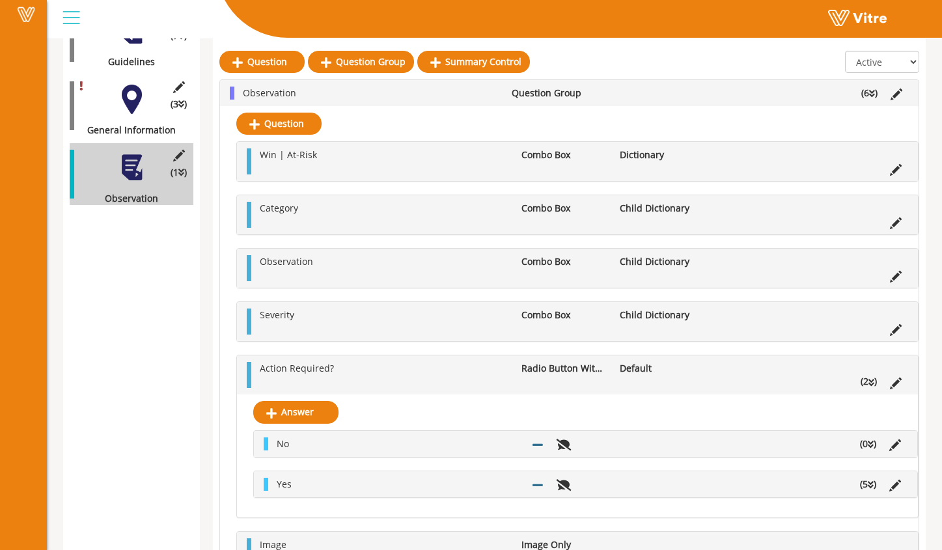
click at [865, 488] on li "(5 )" at bounding box center [868, 484] width 29 height 13
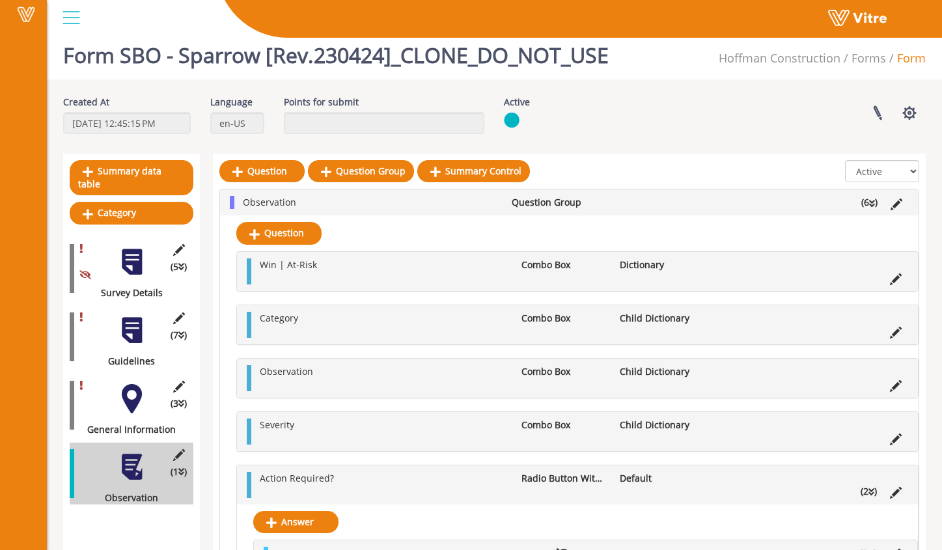
scroll to position [20, 0]
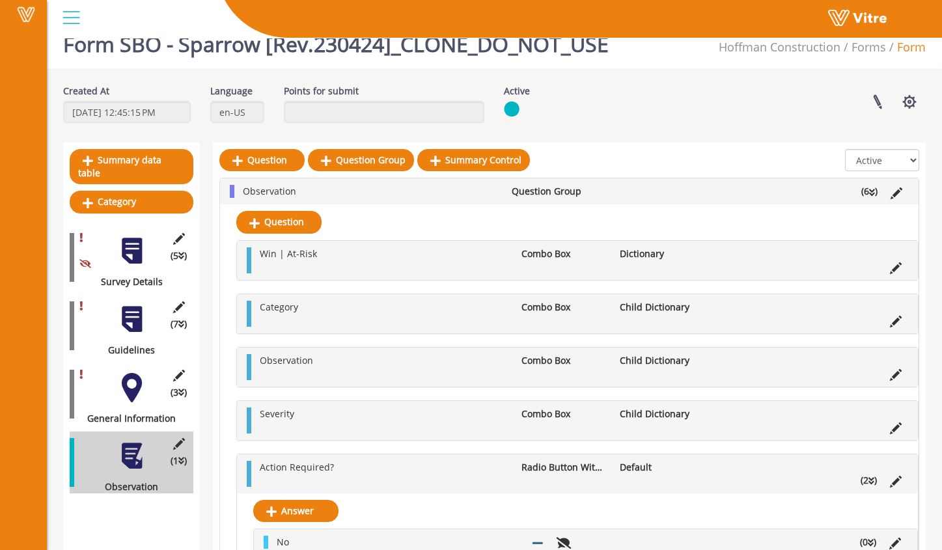
click at [85, 14] on div at bounding box center [71, 17] width 29 height 35
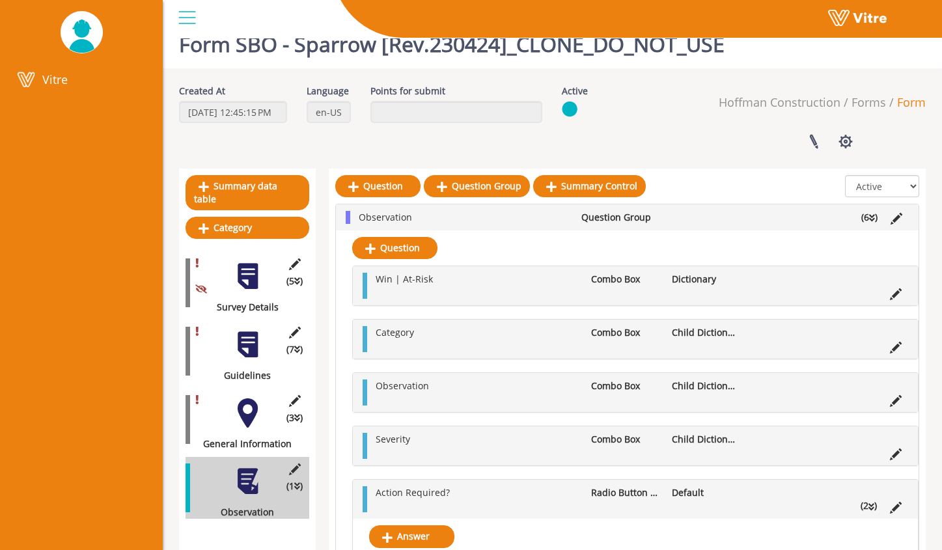
click at [193, 13] on div at bounding box center [187, 17] width 29 height 35
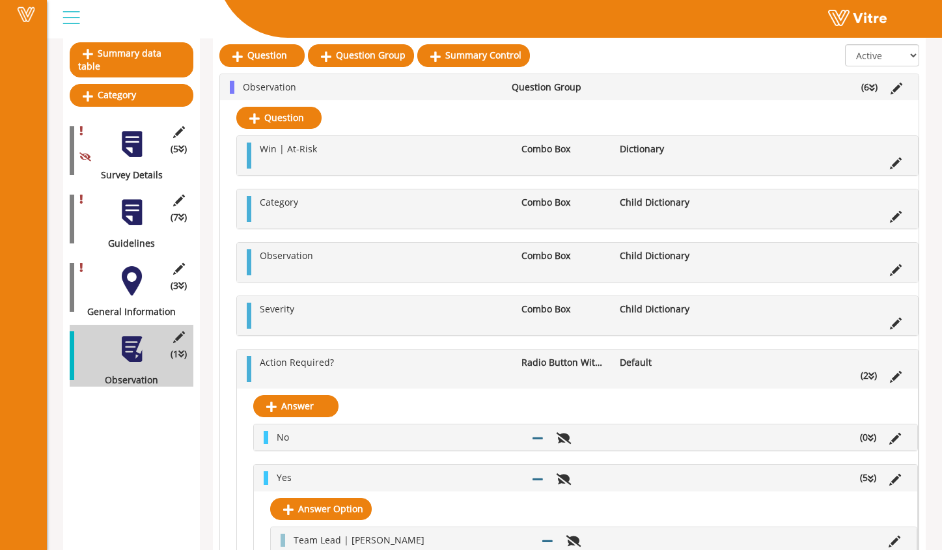
scroll to position [145, 0]
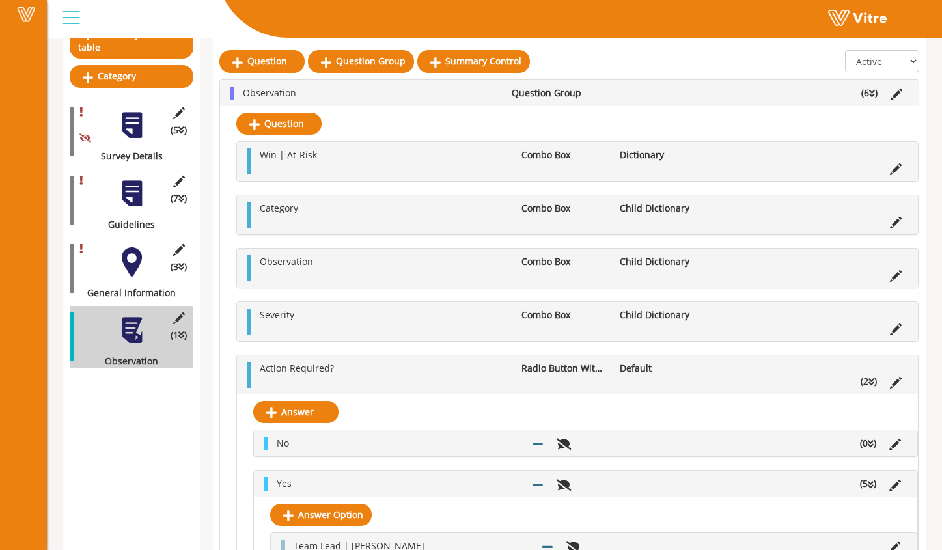
click at [115, 242] on div "(3 ) General Information" at bounding box center [132, 269] width 124 height 62
click at [137, 254] on div at bounding box center [131, 261] width 29 height 29
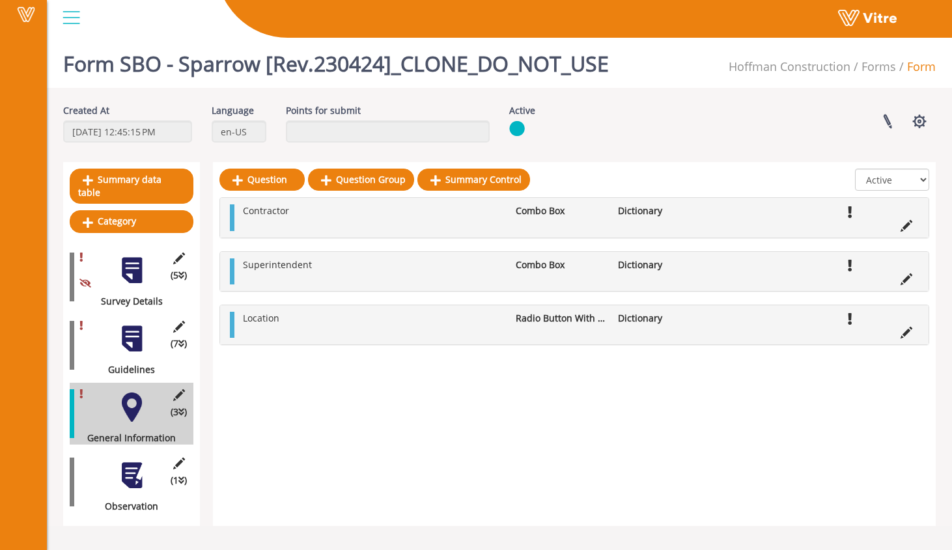
click at [134, 461] on div at bounding box center [131, 475] width 29 height 29
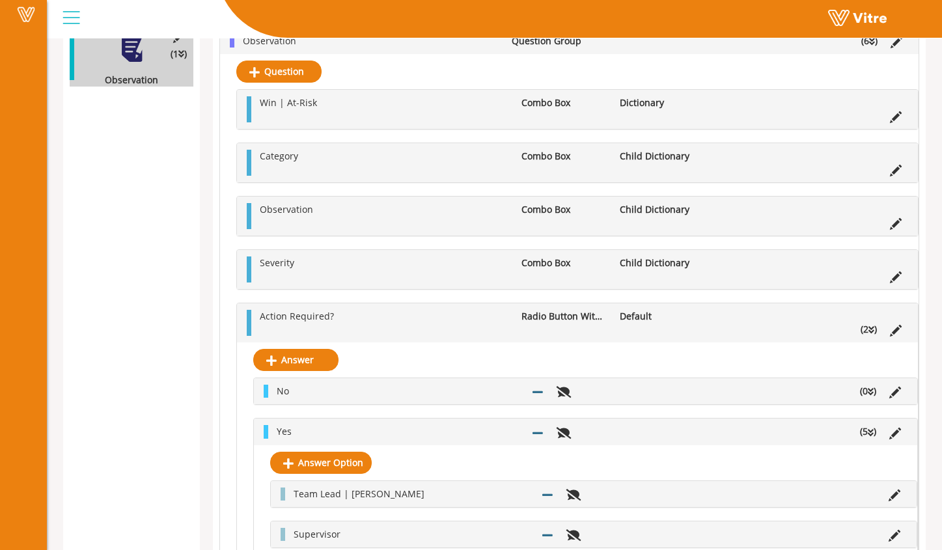
scroll to position [430, 0]
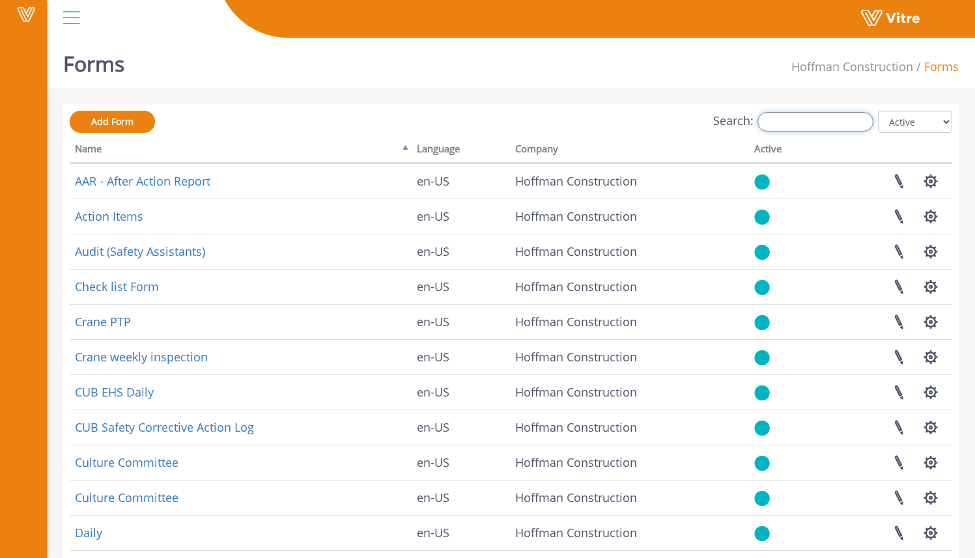
click at [785, 116] on input "Search:" at bounding box center [815, 122] width 116 height 20
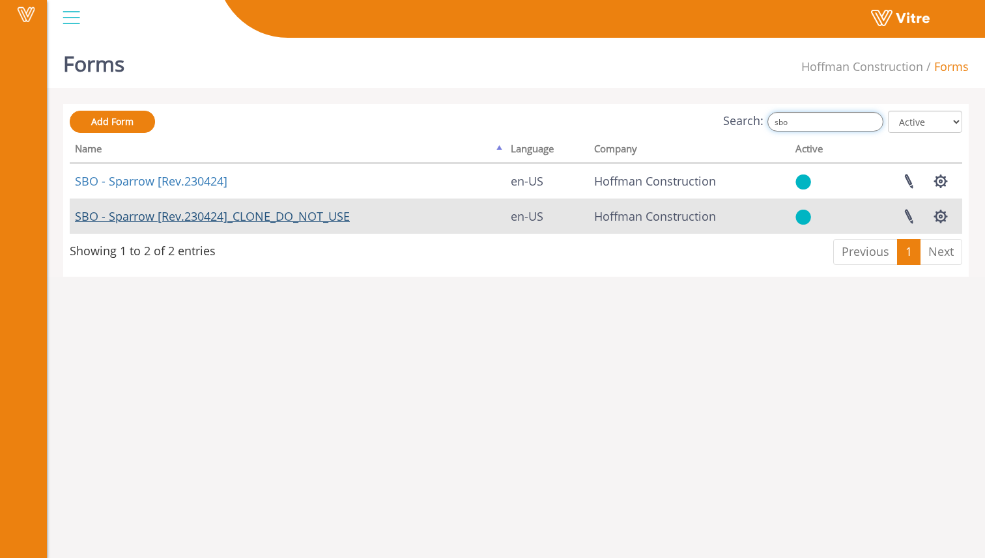
type input "sbo"
click at [285, 215] on link "SBO - Sparrow [Rev.230424]_CLONE_DO_NOT_USE" at bounding box center [212, 216] width 275 height 16
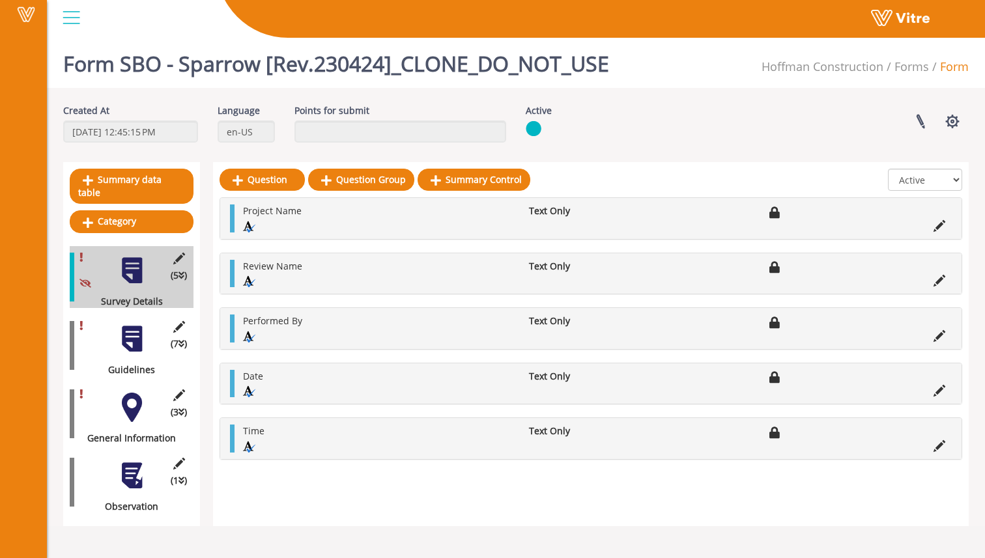
click at [139, 324] on div at bounding box center [131, 338] width 29 height 29
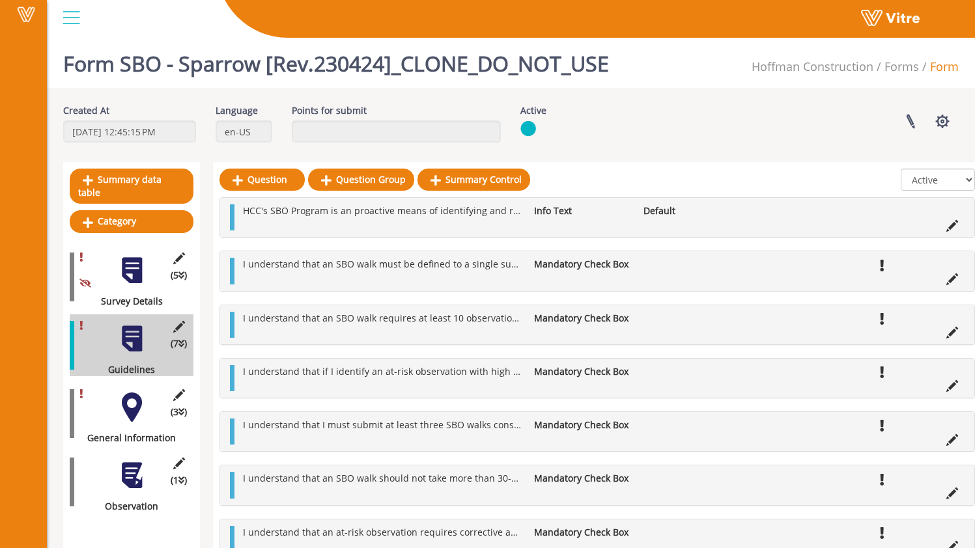
click at [133, 395] on div at bounding box center [131, 407] width 29 height 29
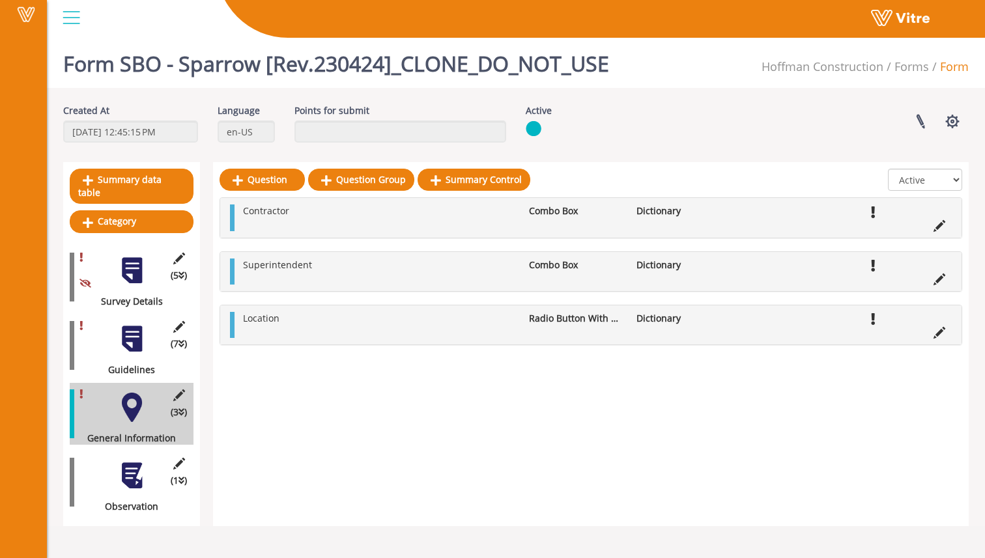
click at [142, 461] on div at bounding box center [131, 475] width 29 height 29
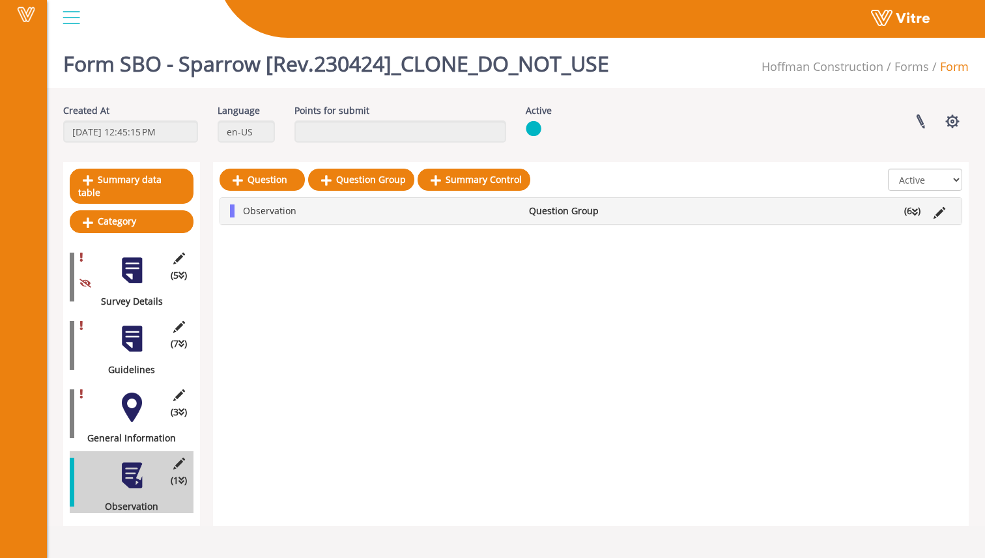
click at [137, 398] on div at bounding box center [131, 407] width 29 height 29
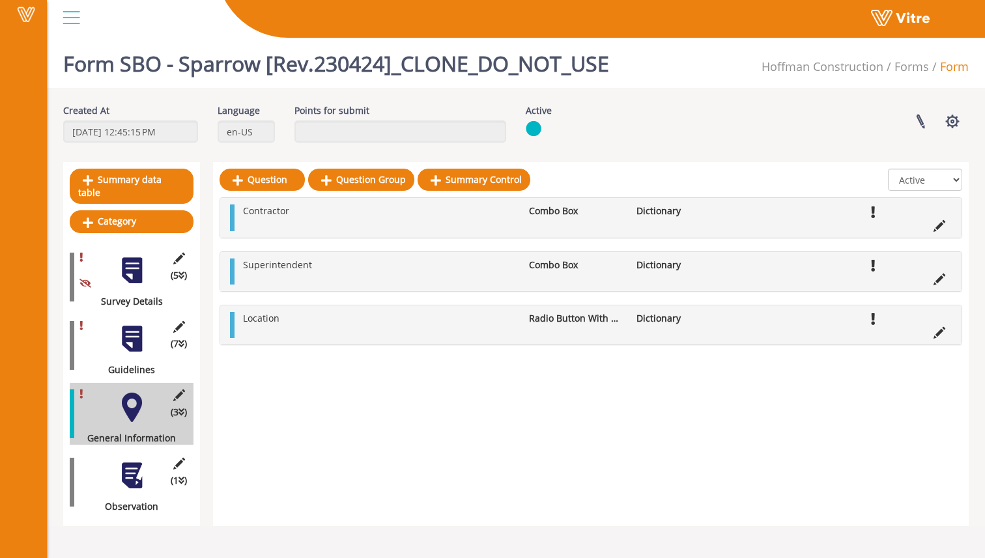
click at [591, 318] on li "Radio Button With Options" at bounding box center [575, 318] width 107 height 13
click at [596, 322] on li "Radio Button With Options" at bounding box center [575, 318] width 107 height 13
click at [935, 331] on icon at bounding box center [939, 333] width 12 height 12
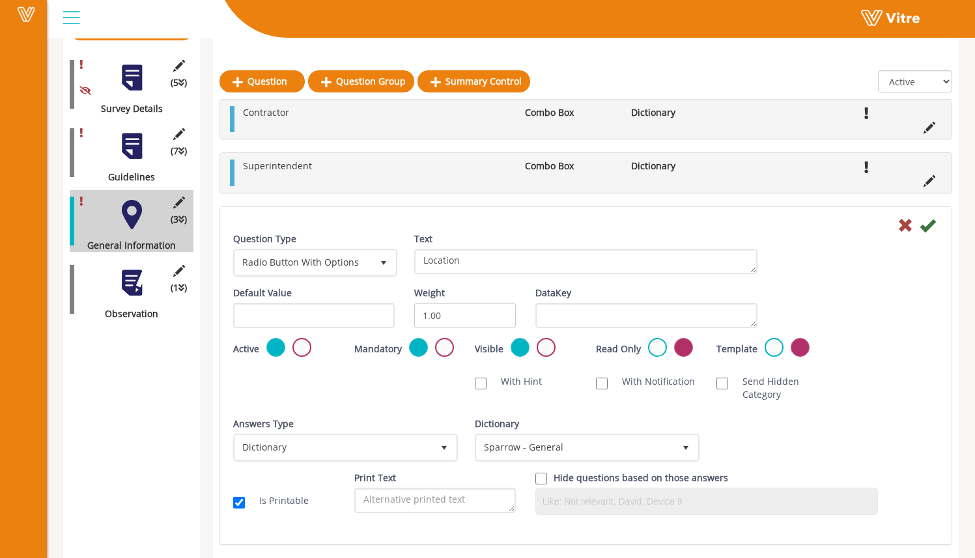
scroll to position [176, 0]
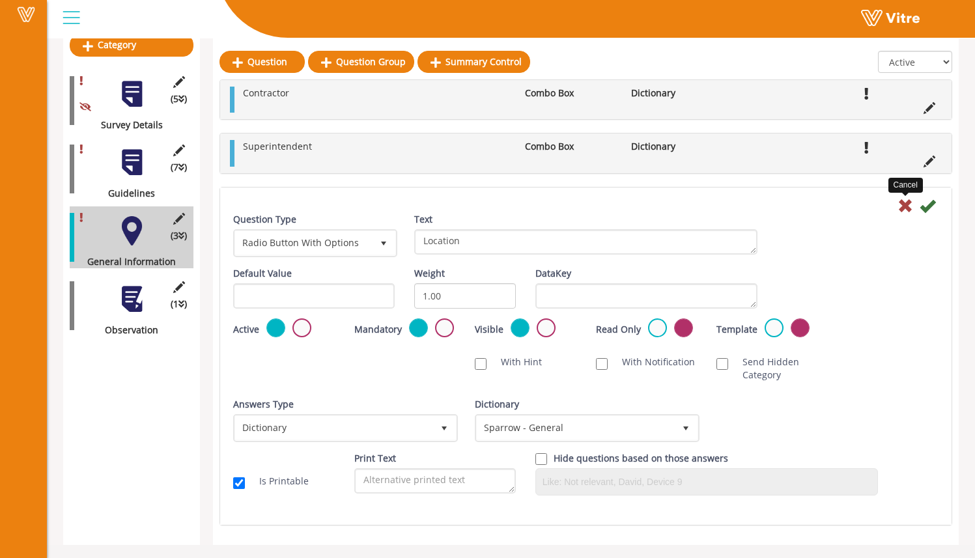
click at [903, 209] on icon at bounding box center [905, 206] width 16 height 16
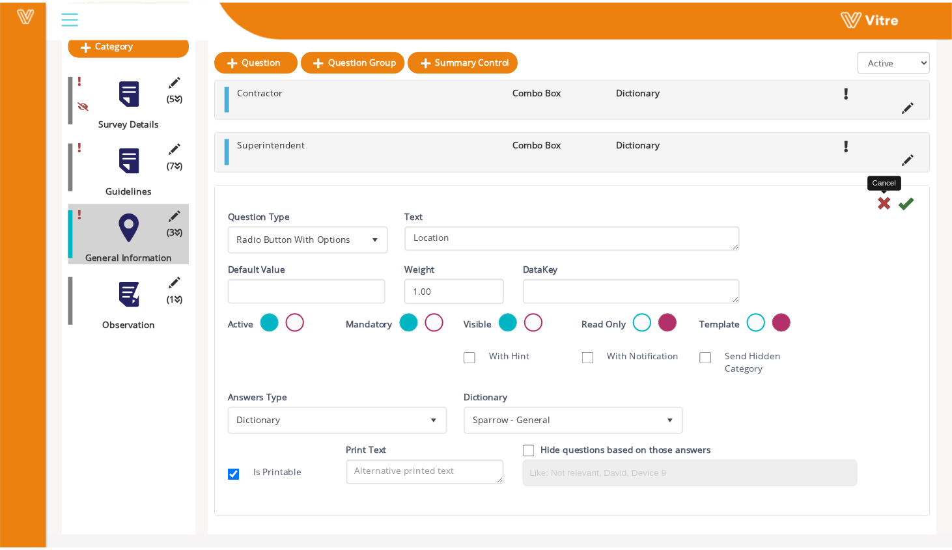
scroll to position [0, 0]
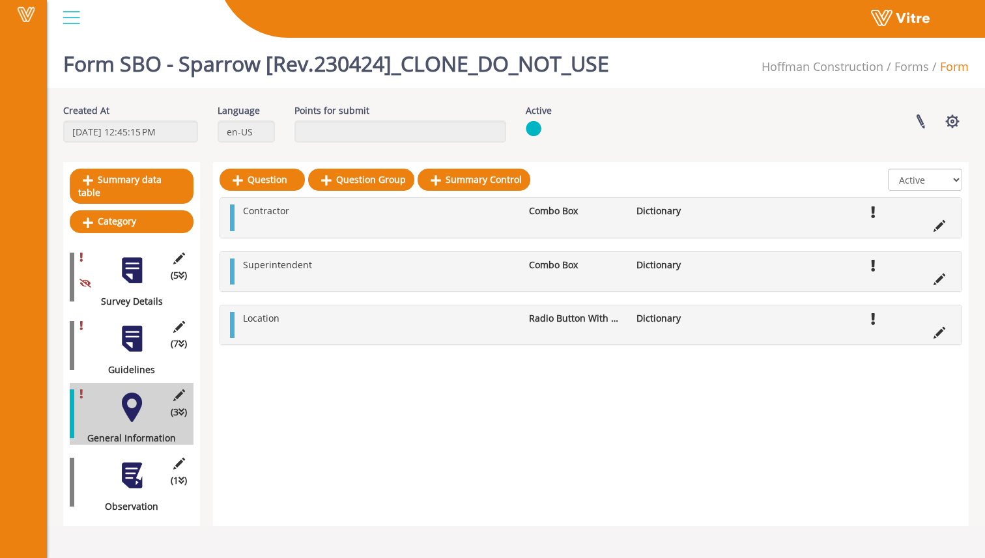
click at [146, 451] on div "(1 ) Observation" at bounding box center [132, 482] width 124 height 62
click at [133, 462] on div at bounding box center [131, 475] width 29 height 29
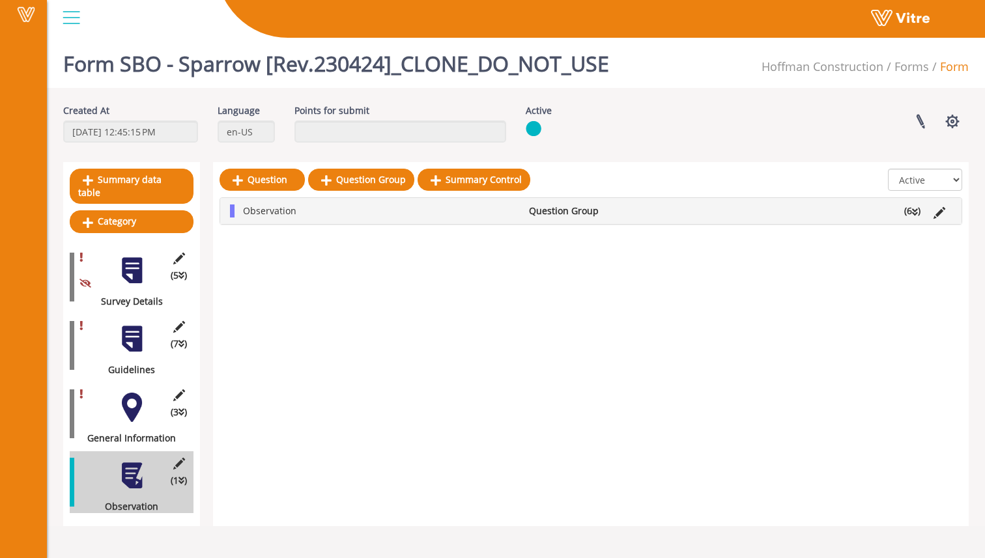
click at [125, 329] on div at bounding box center [131, 338] width 29 height 29
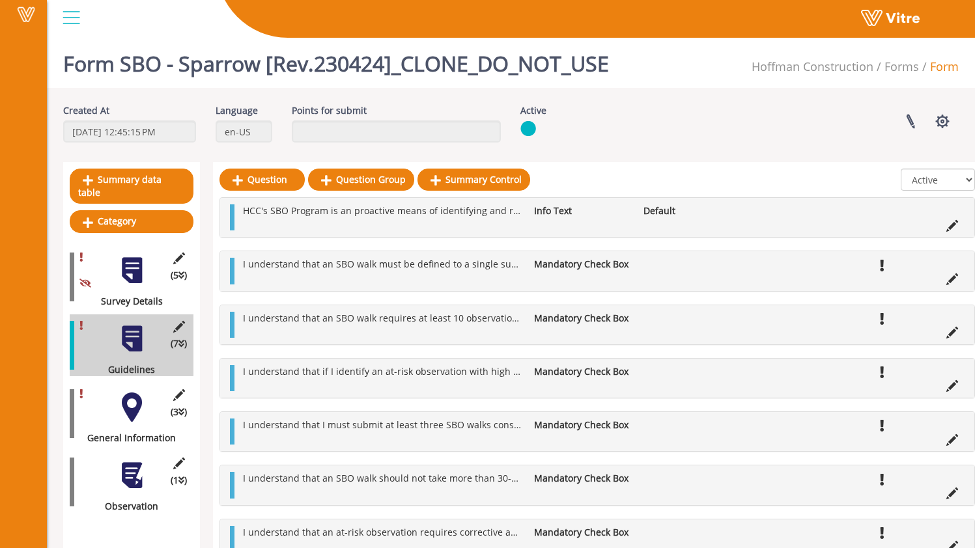
click at [141, 402] on div at bounding box center [131, 407] width 29 height 29
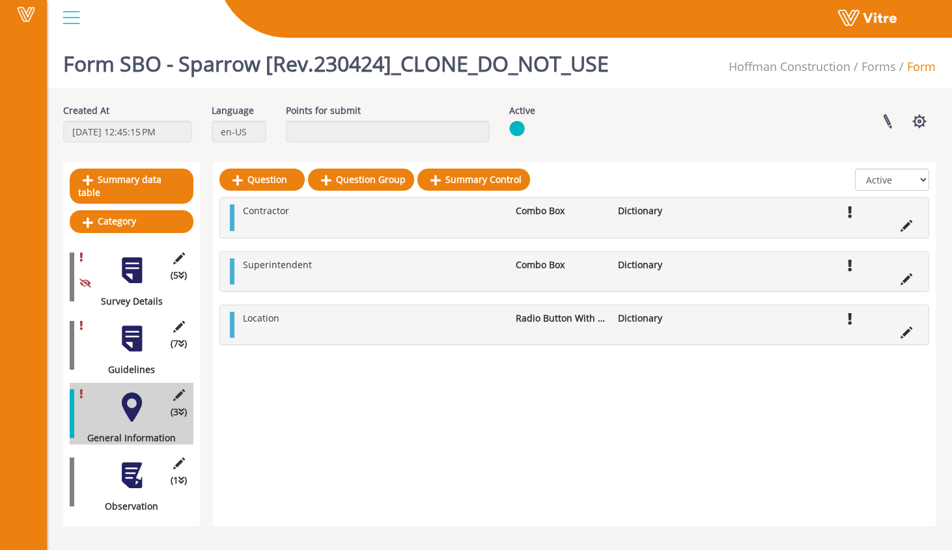
click at [92, 3] on img at bounding box center [92, 3] width 0 height 0
click at [880, 66] on link "Forms" at bounding box center [879, 67] width 35 height 16
